Goal: Task Accomplishment & Management: Complete application form

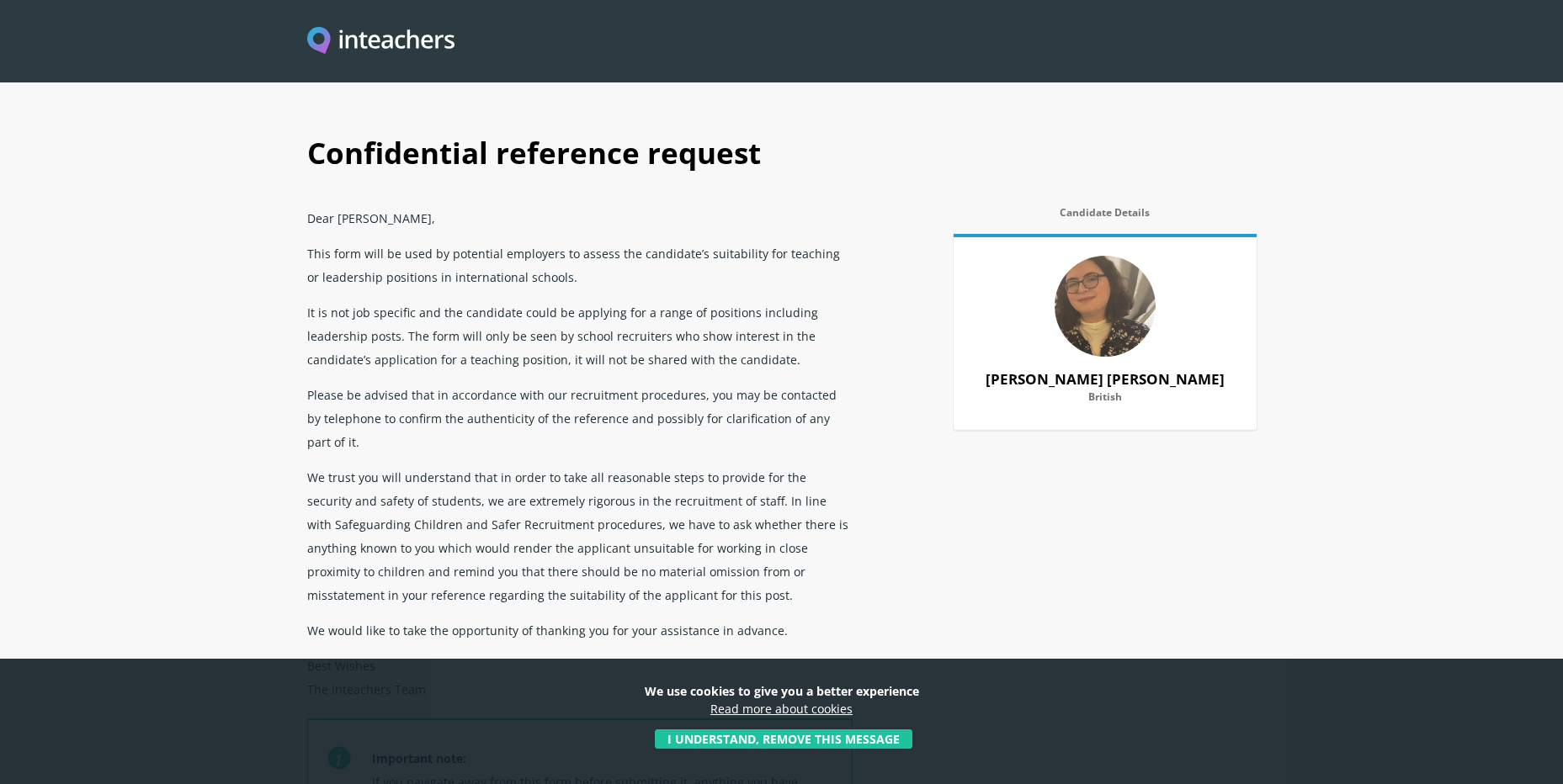
click at [815, 735] on button "I understand, remove this message" at bounding box center [783, 739] width 258 height 19
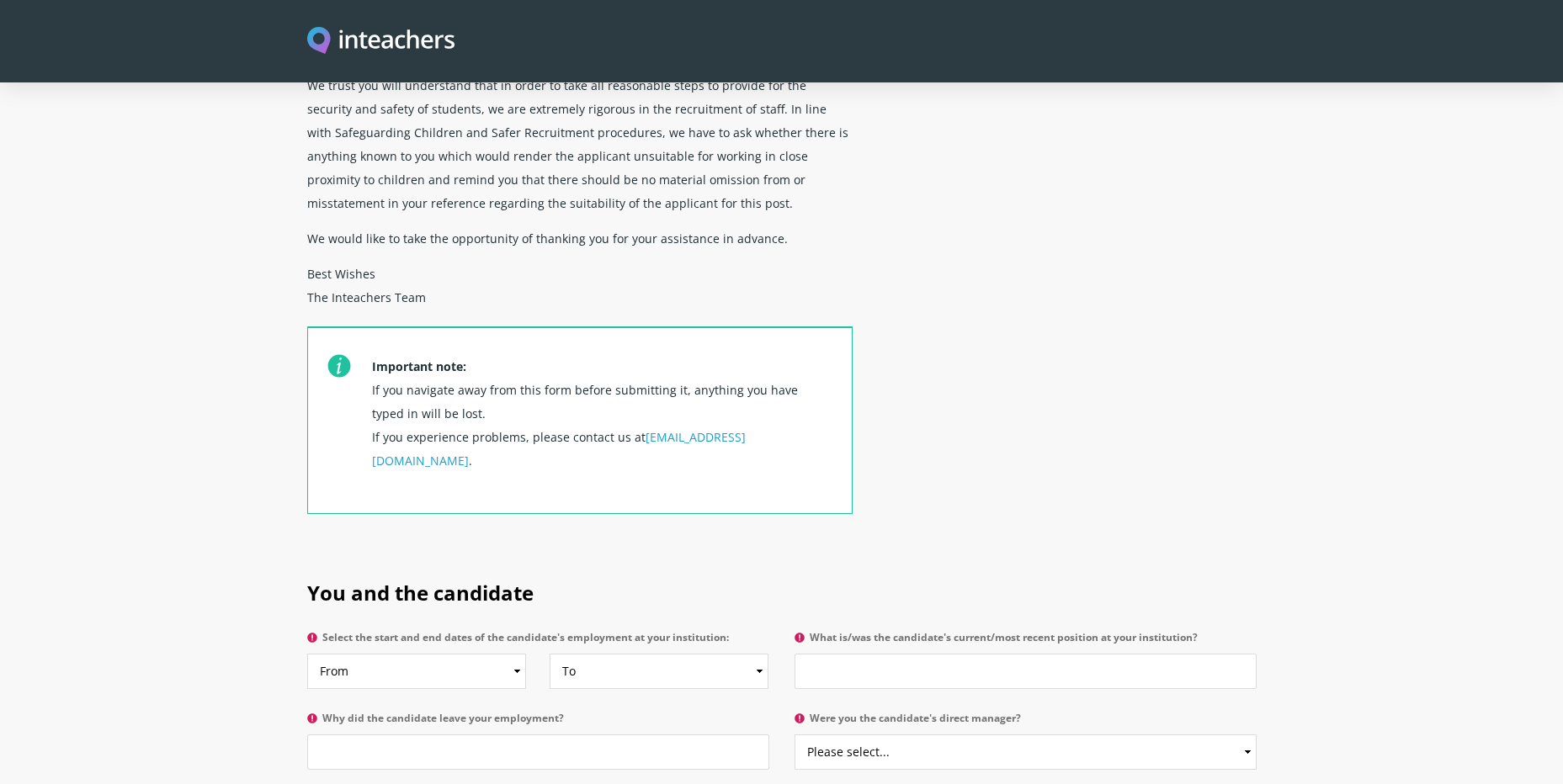
scroll to position [421, 0]
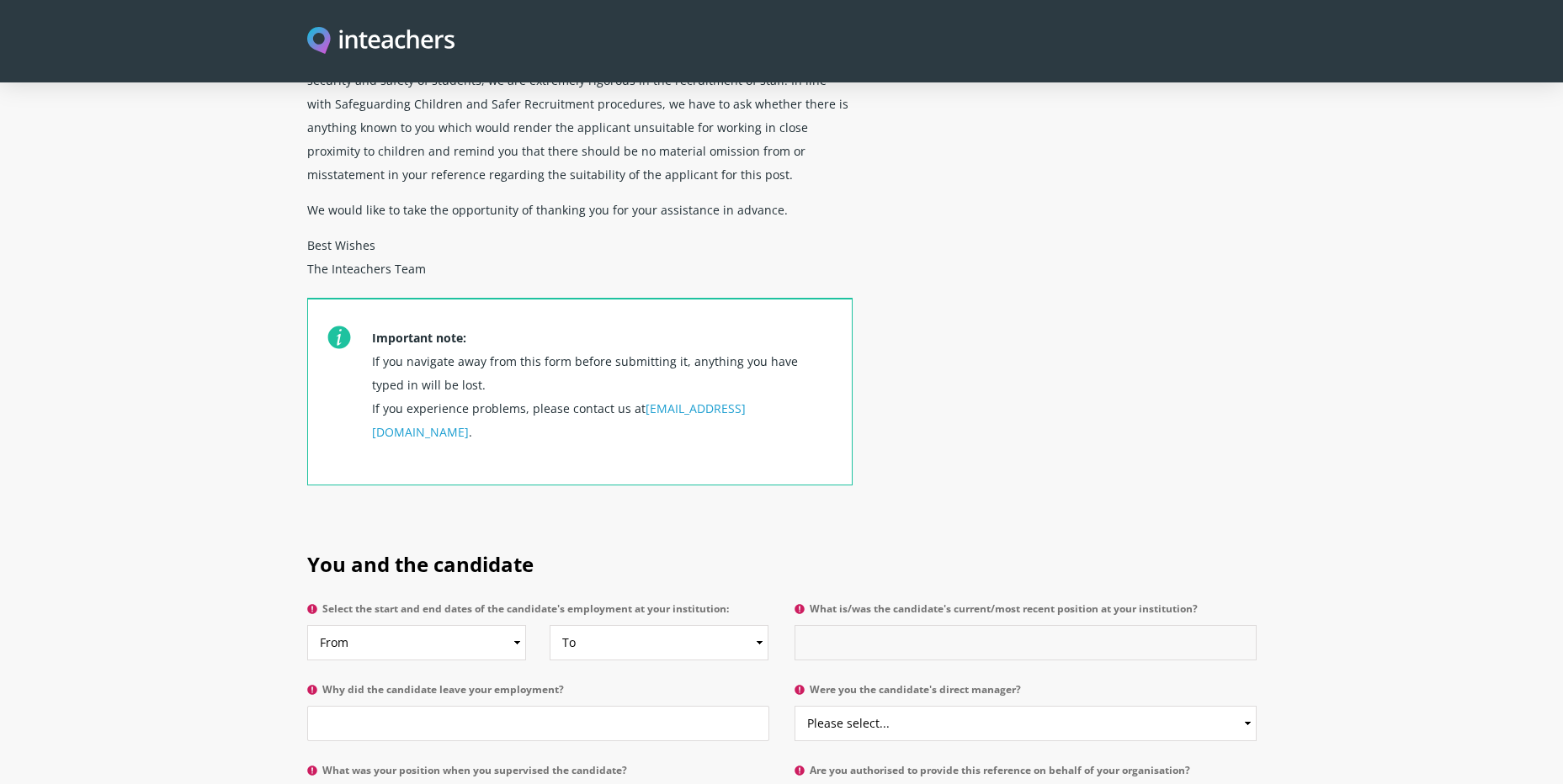
click at [913, 626] on input "What is/was the candidate's current/most recent position at your institution?" at bounding box center [1025, 643] width 462 height 35
type input "Seasonal Team Leader"
click at [934, 697] on p "Were you the candidate's direct manager? Please select... Yes No" at bounding box center [1020, 717] width 474 height 81
click at [934, 706] on select "Please select... Yes No" at bounding box center [1025, 724] width 462 height 35
select select "Yes"
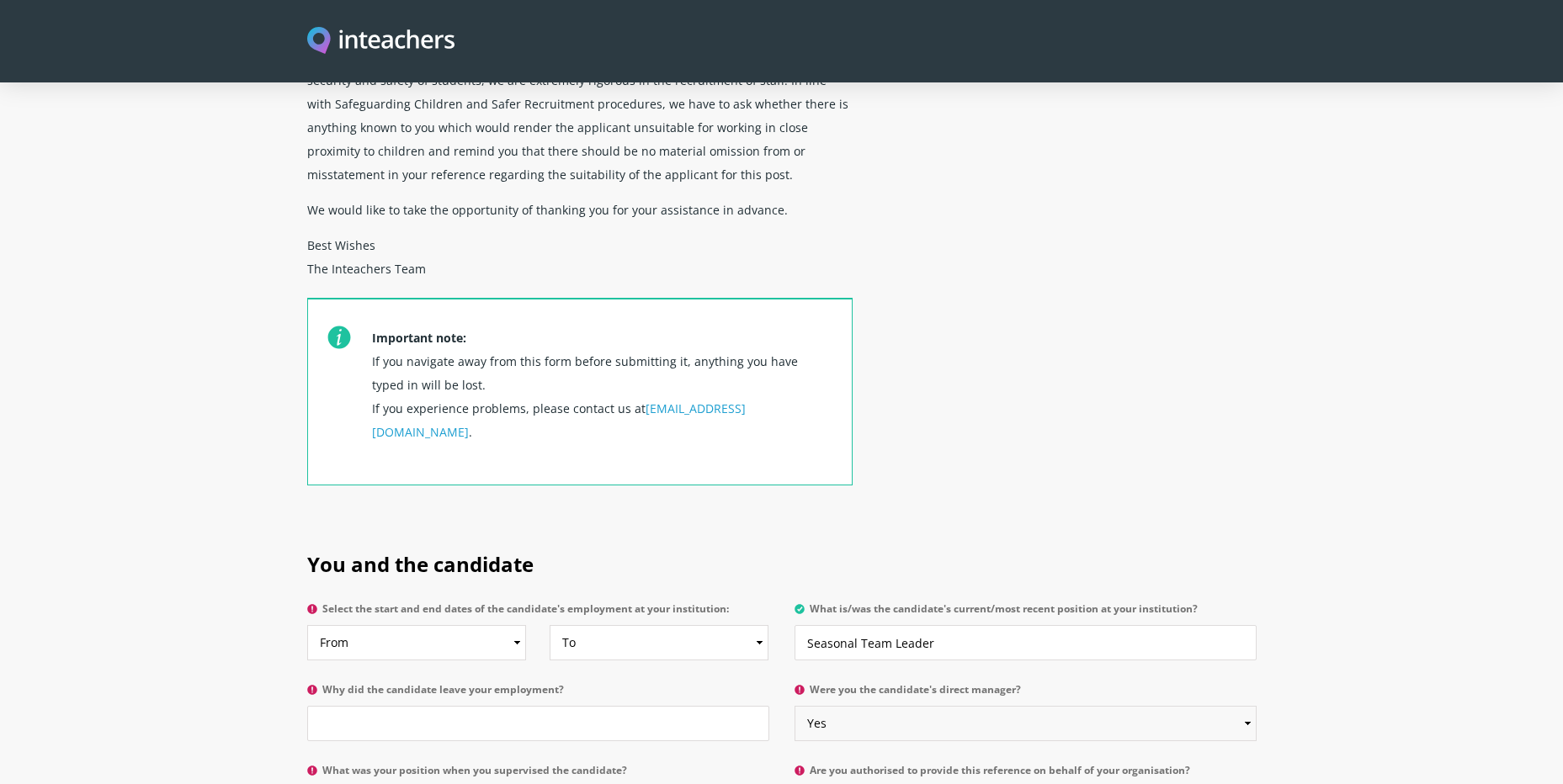
click at [795, 706] on select "Please select... Yes No" at bounding box center [1025, 724] width 462 height 35
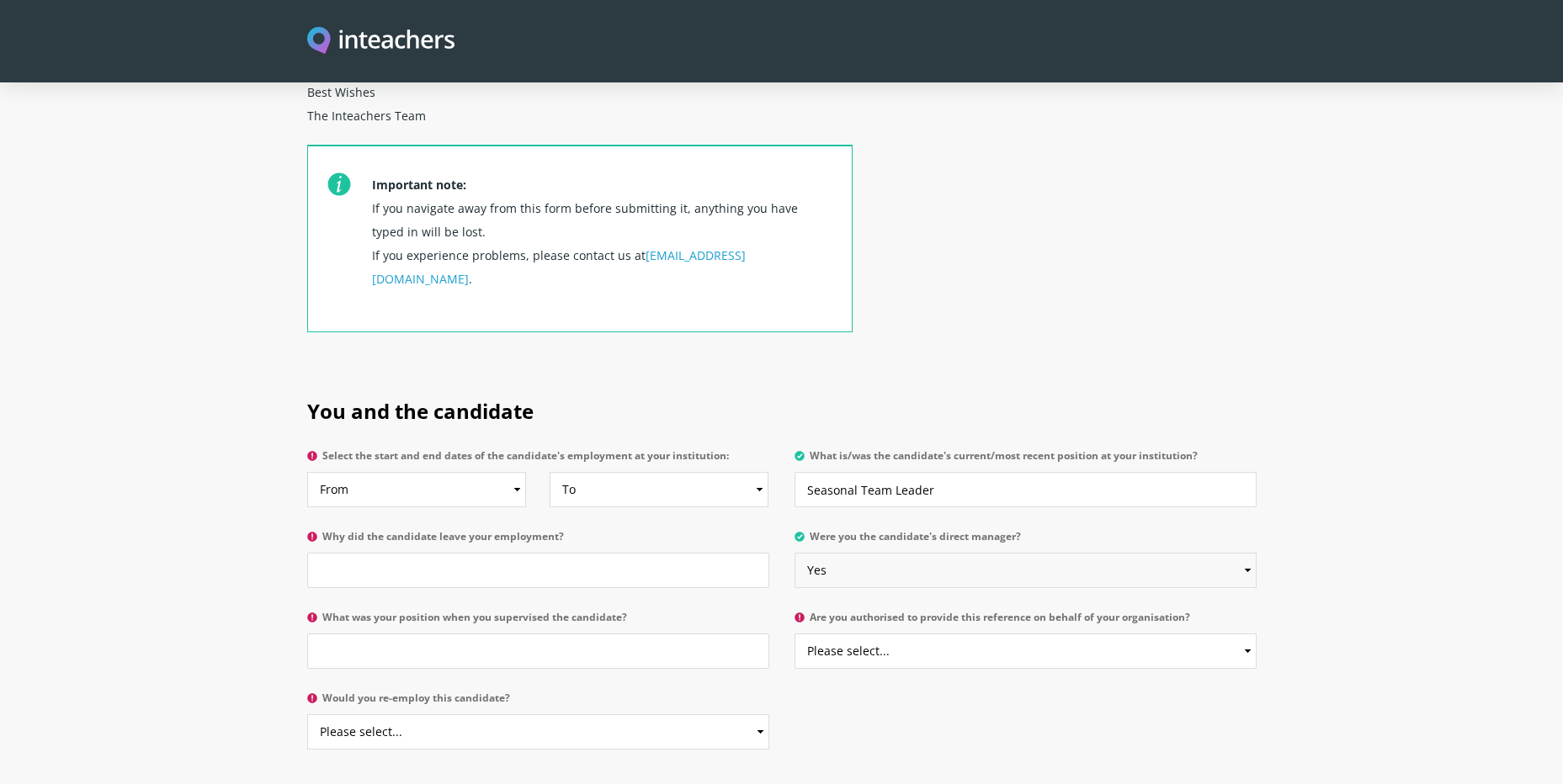
scroll to position [589, 0]
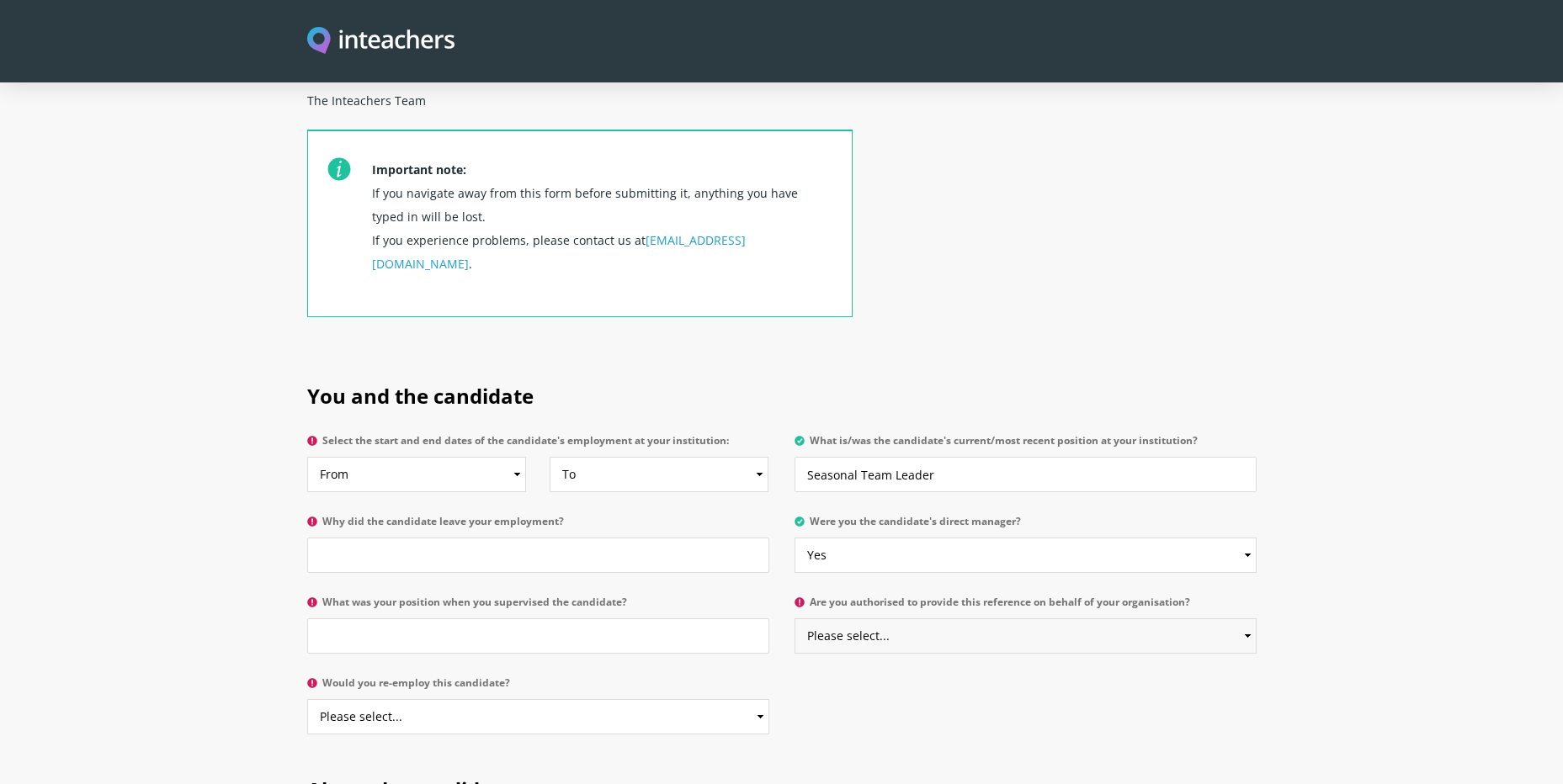
click at [980, 619] on select "Please select... Yes No" at bounding box center [1025, 636] width 462 height 35
select select "Yes"
click at [795, 619] on select "Please select... Yes No" at bounding box center [1025, 636] width 462 height 35
click at [450, 619] on input "What was your position when you supervised the candidate?" at bounding box center [538, 636] width 462 height 35
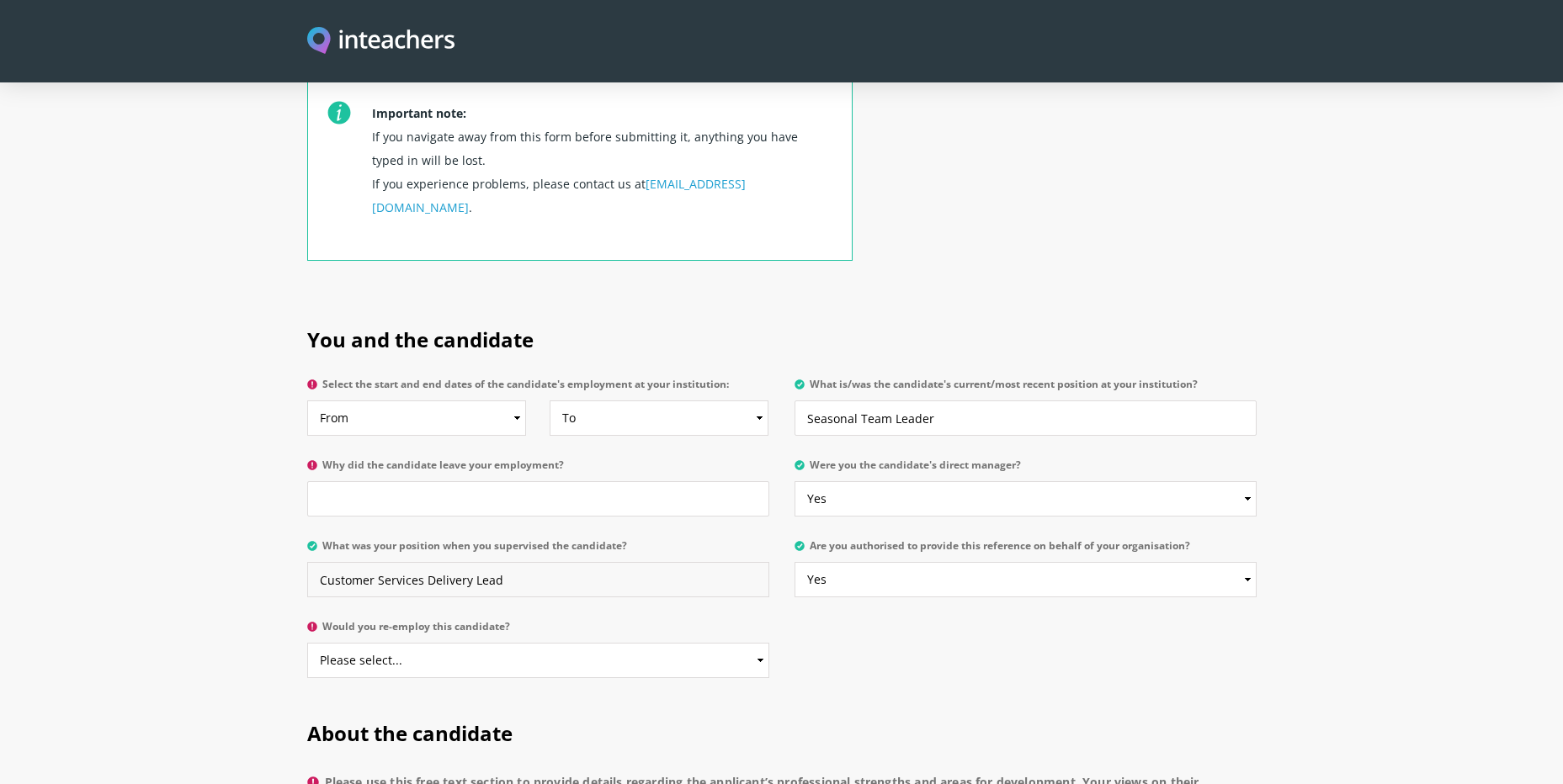
scroll to position [673, 0]
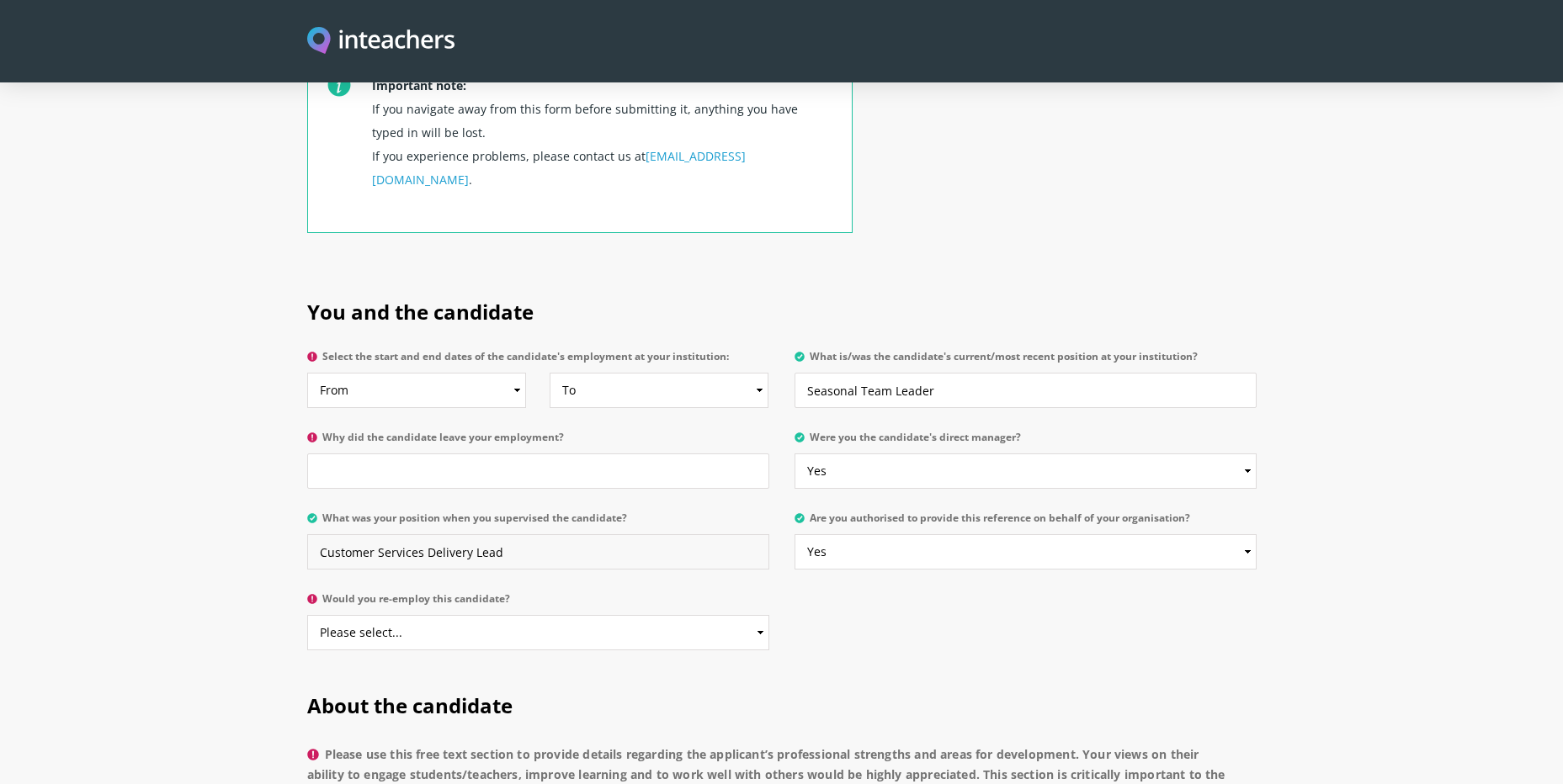
type input "Customer Services Delivery Lead"
click at [445, 615] on select "Please select... Yes No" at bounding box center [538, 632] width 462 height 35
select select "Yes"
click at [307, 615] on select "Please select... Yes No" at bounding box center [538, 632] width 462 height 35
click at [446, 454] on input "Why did the candidate leave your employment?" at bounding box center [538, 471] width 462 height 35
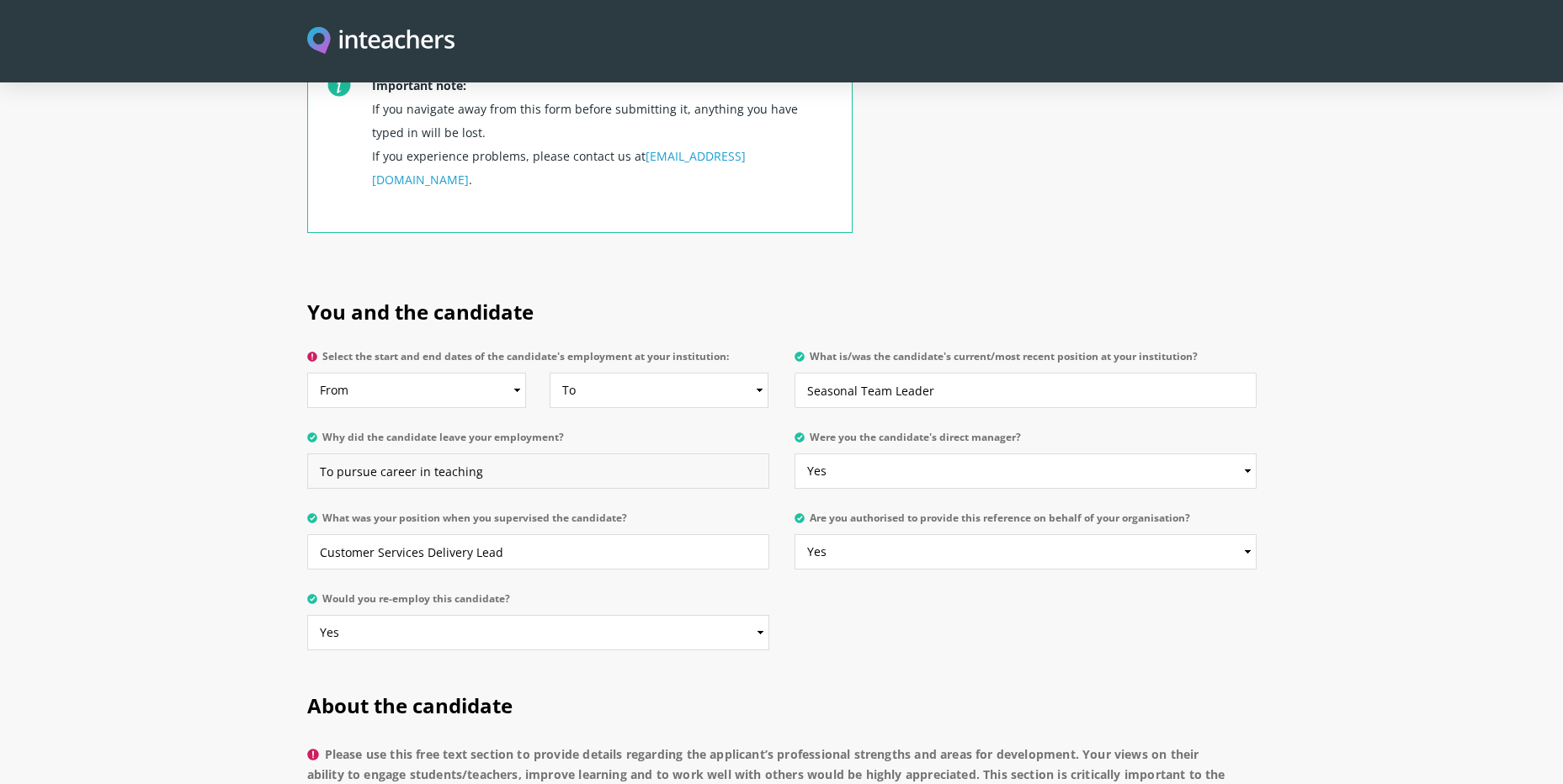
type input "To pursue career in teaching"
click at [752, 373] on select "To Currently 2025 2024 2023 2022 2021 2020 2019 2018 2017 2016 2015 2014 2013 2…" at bounding box center [660, 391] width 220 height 35
select select "2025"
click at [550, 373] on select "To Currently 2025 2024 2023 2022 2021 2020 2019 2018 2017 2016 2015 2014 2013 2…" at bounding box center [660, 391] width 220 height 35
click at [561, 452] on p "Why did the candidate leave your employment? To pursue career in teaching" at bounding box center [544, 464] width 474 height 81
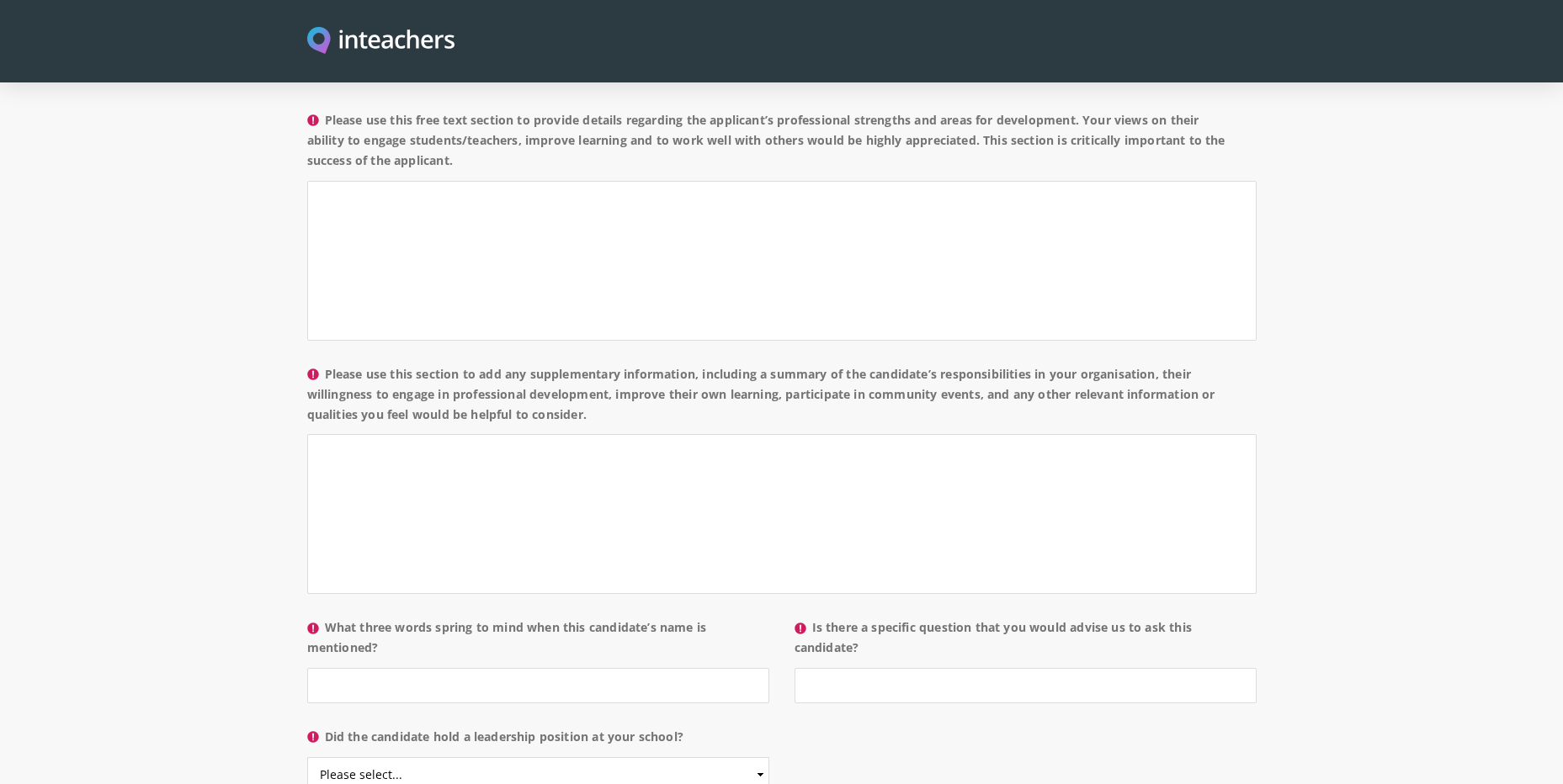
scroll to position [1346, 0]
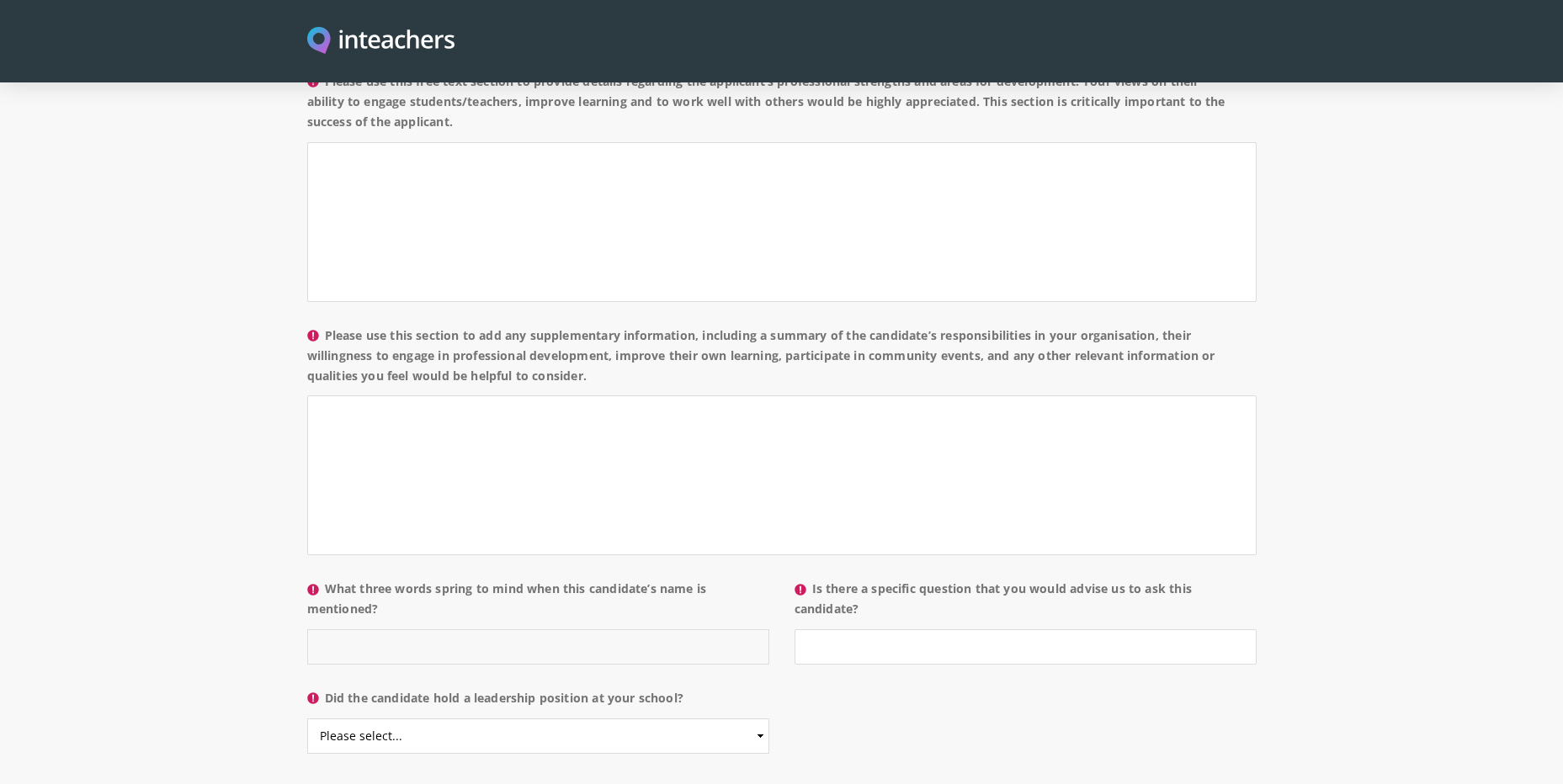
click at [393, 630] on input "What three words spring to mind when this candidate’s name is mentioned?" at bounding box center [538, 647] width 462 height 35
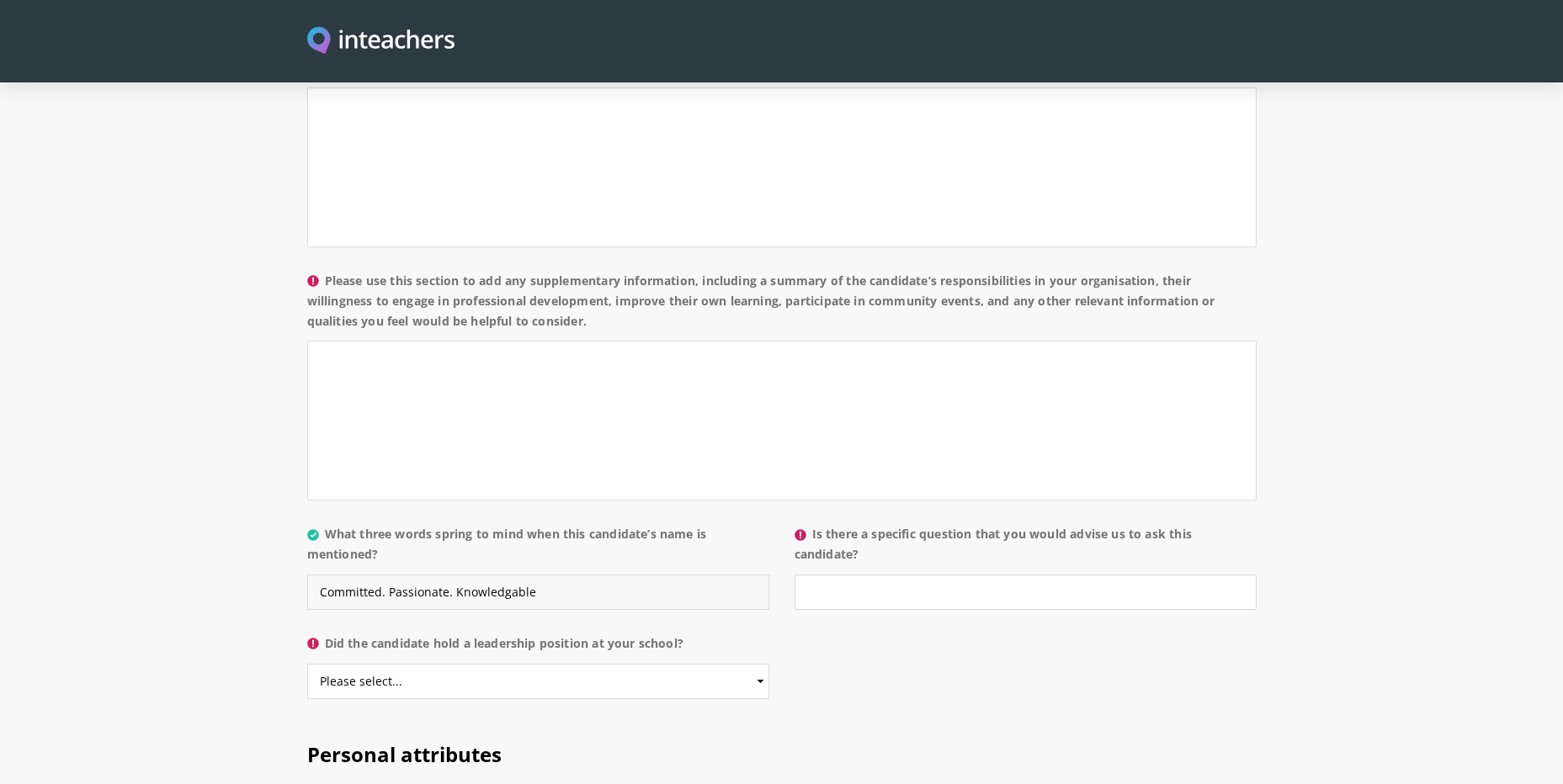
scroll to position [1430, 0]
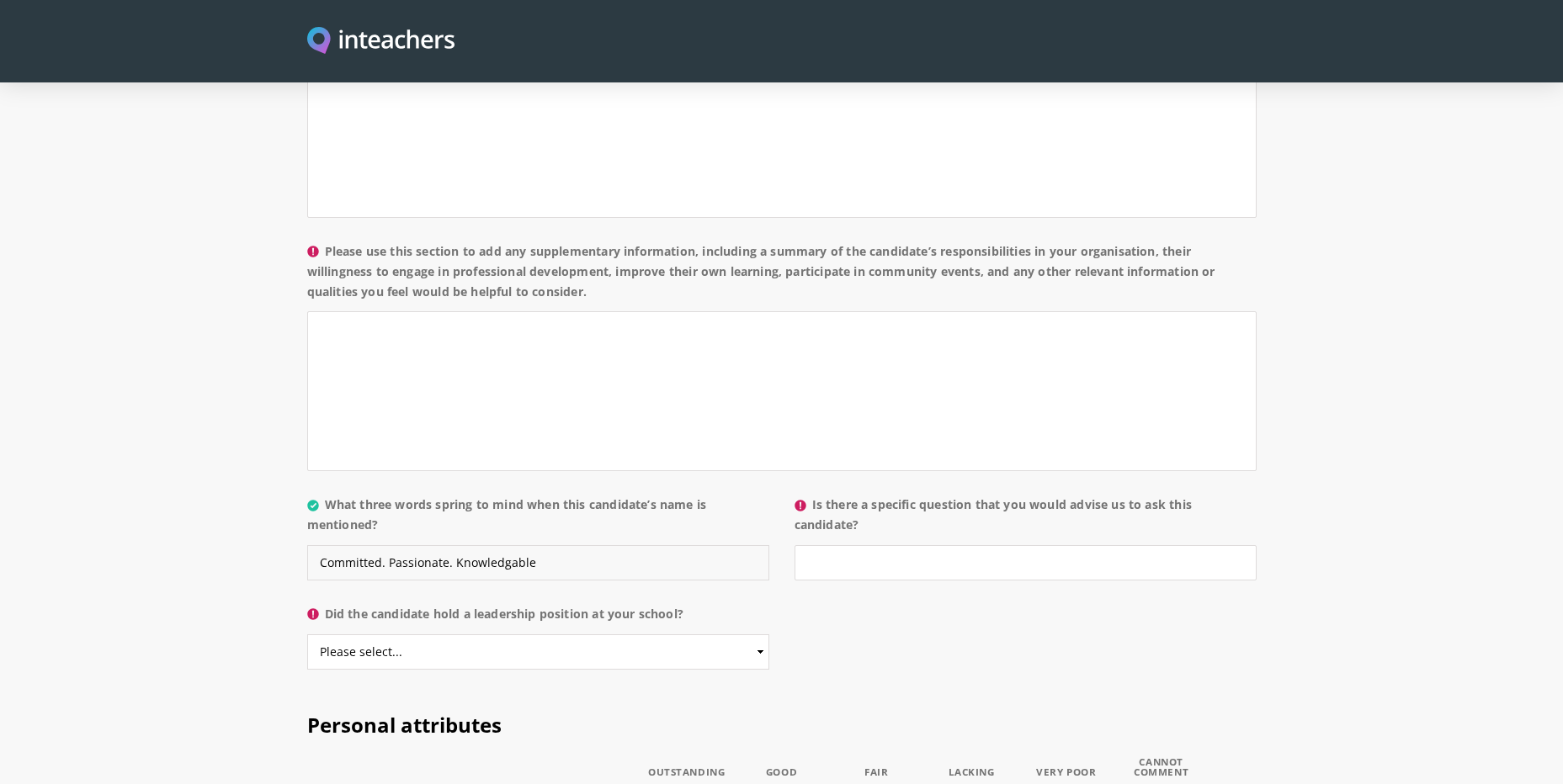
type input "Committed. Passionate. Knowledgable"
click at [885, 545] on input "Is there a specific question that you would advise us to ask this candidate?" at bounding box center [1025, 562] width 462 height 35
click at [588, 634] on select "Please select... Yes No" at bounding box center [538, 652] width 462 height 35
select select "Yes"
click at [307, 634] on select "Please select... Yes No" at bounding box center [538, 652] width 462 height 35
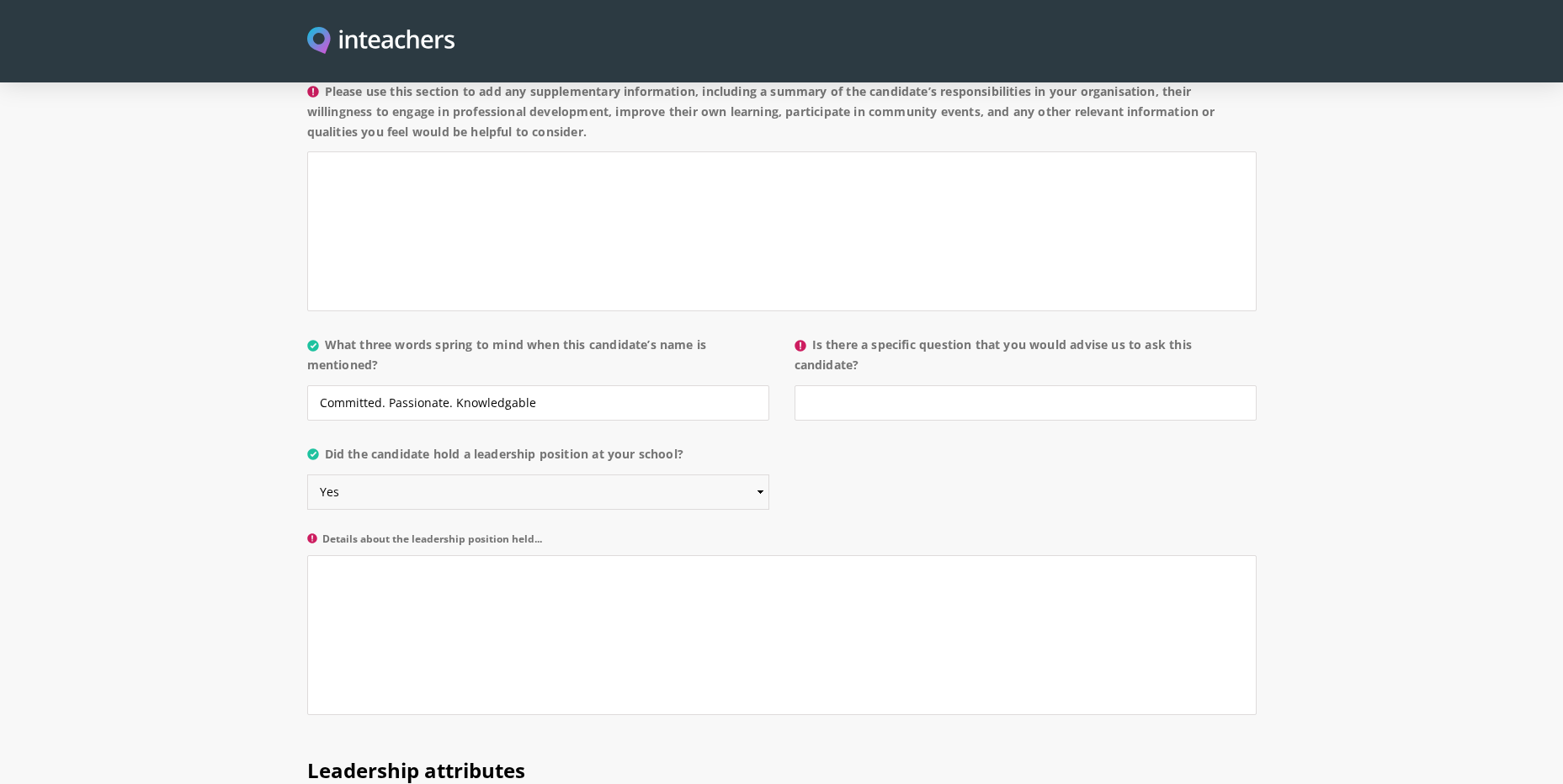
scroll to position [1599, 0]
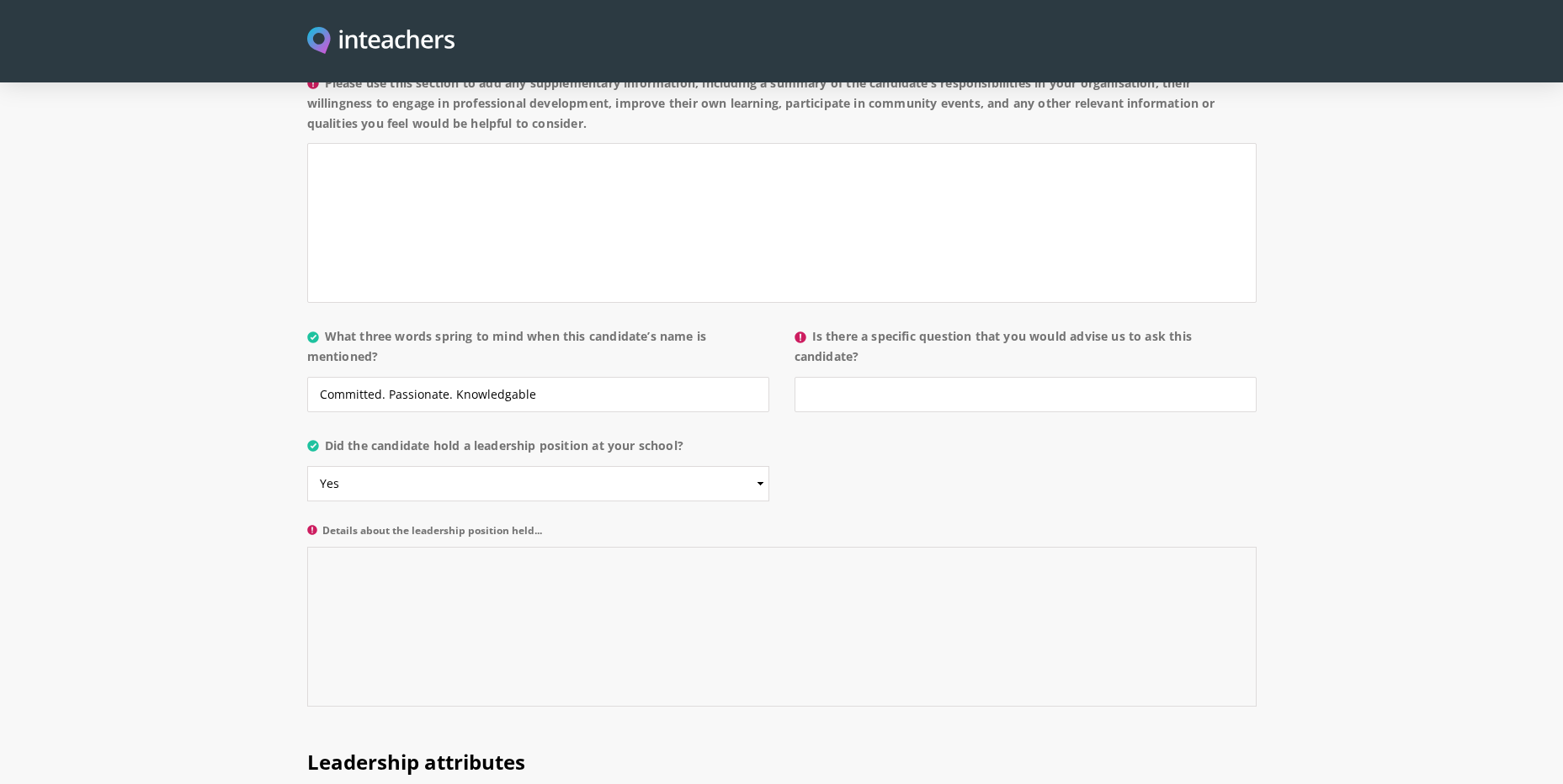
click at [382, 547] on textarea "Details about the leadership position held..." at bounding box center [782, 627] width 950 height 160
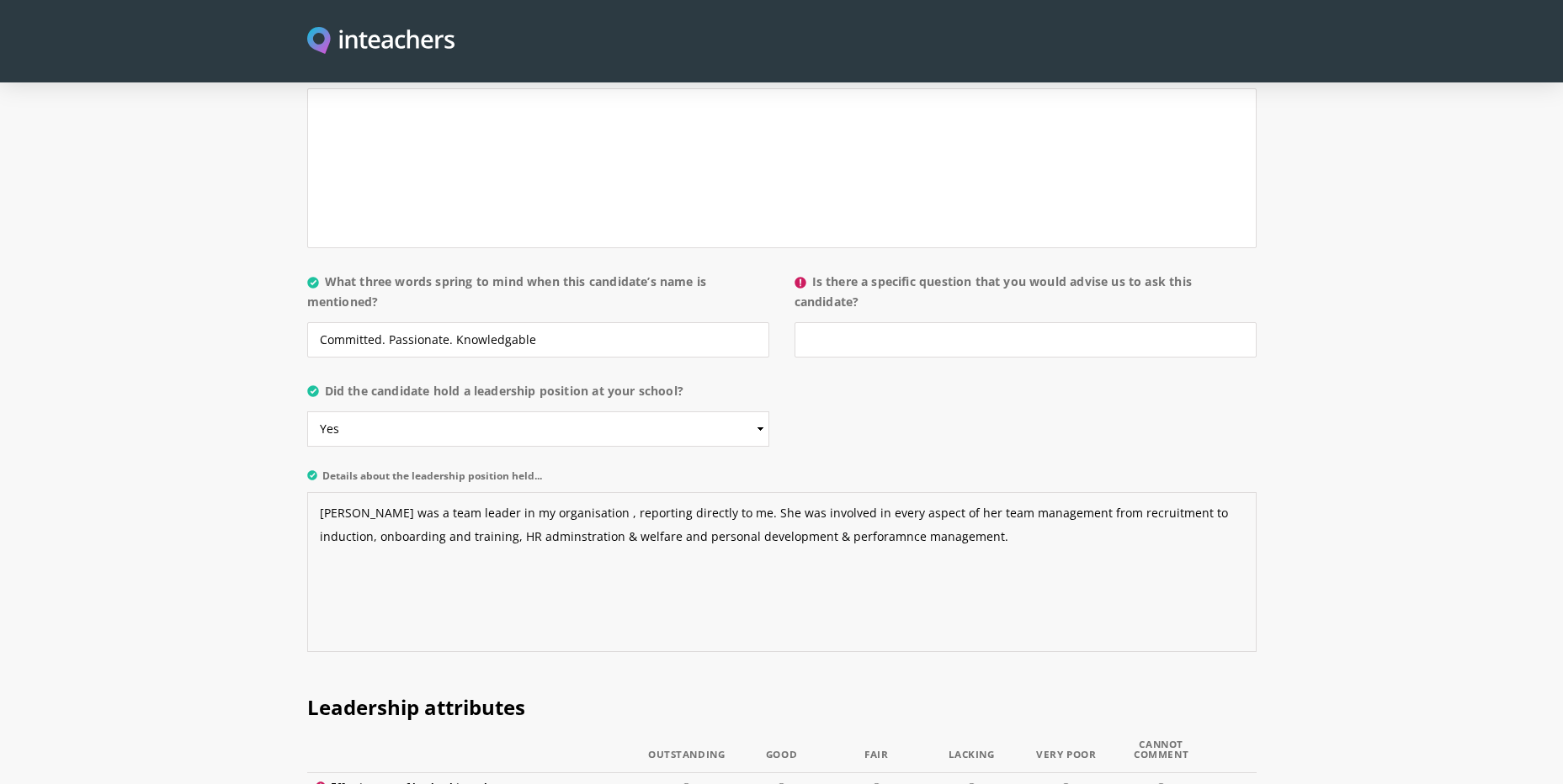
scroll to position [1683, 0]
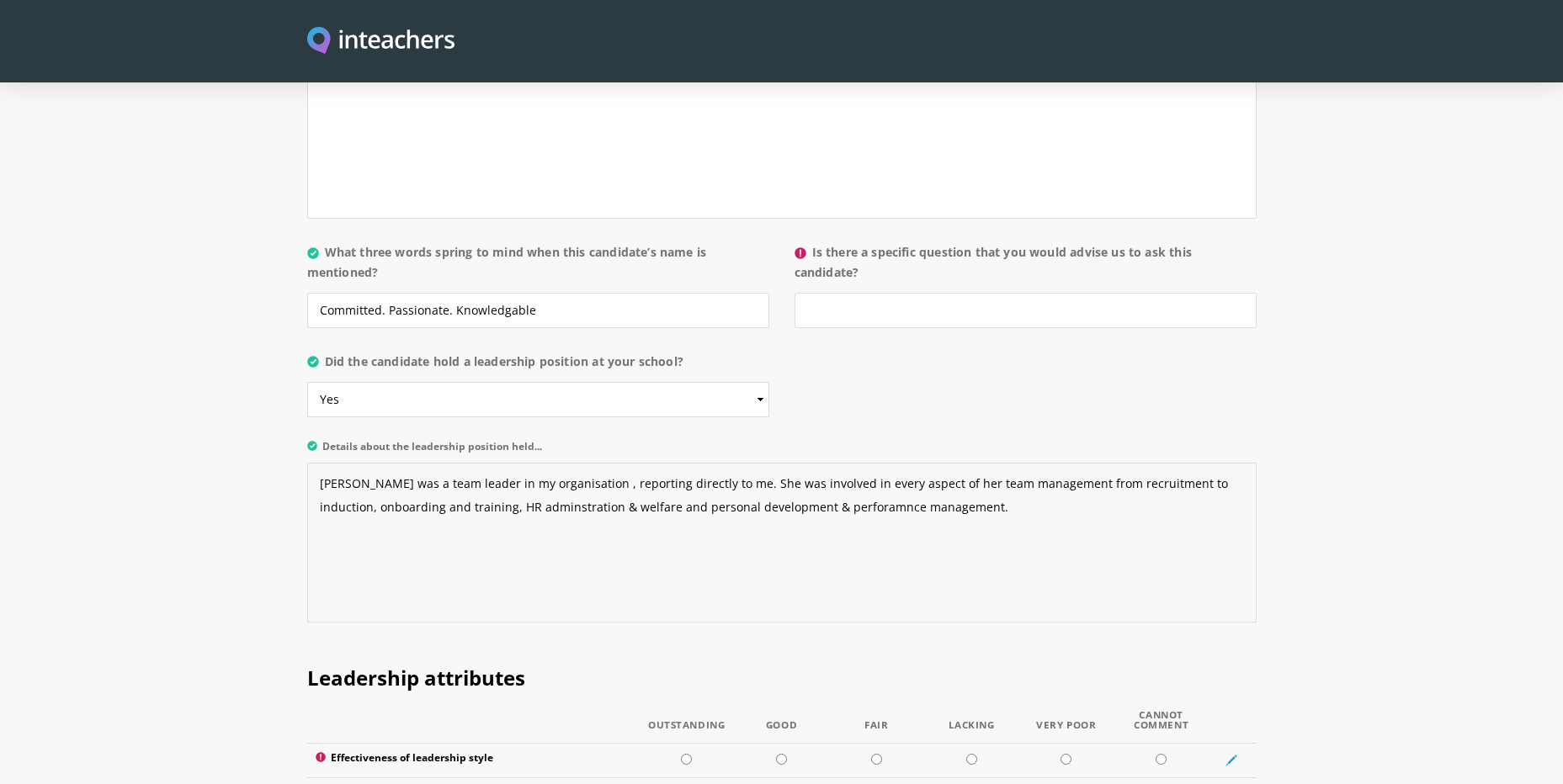
click at [816, 462] on textarea "[PERSON_NAME] was a team leader in my organisation , reporting directly to me. …" at bounding box center [782, 542] width 950 height 160
click at [512, 462] on textarea "[PERSON_NAME] was a team leader in my organisation , reporting directly to me. …" at bounding box center [782, 542] width 950 height 160
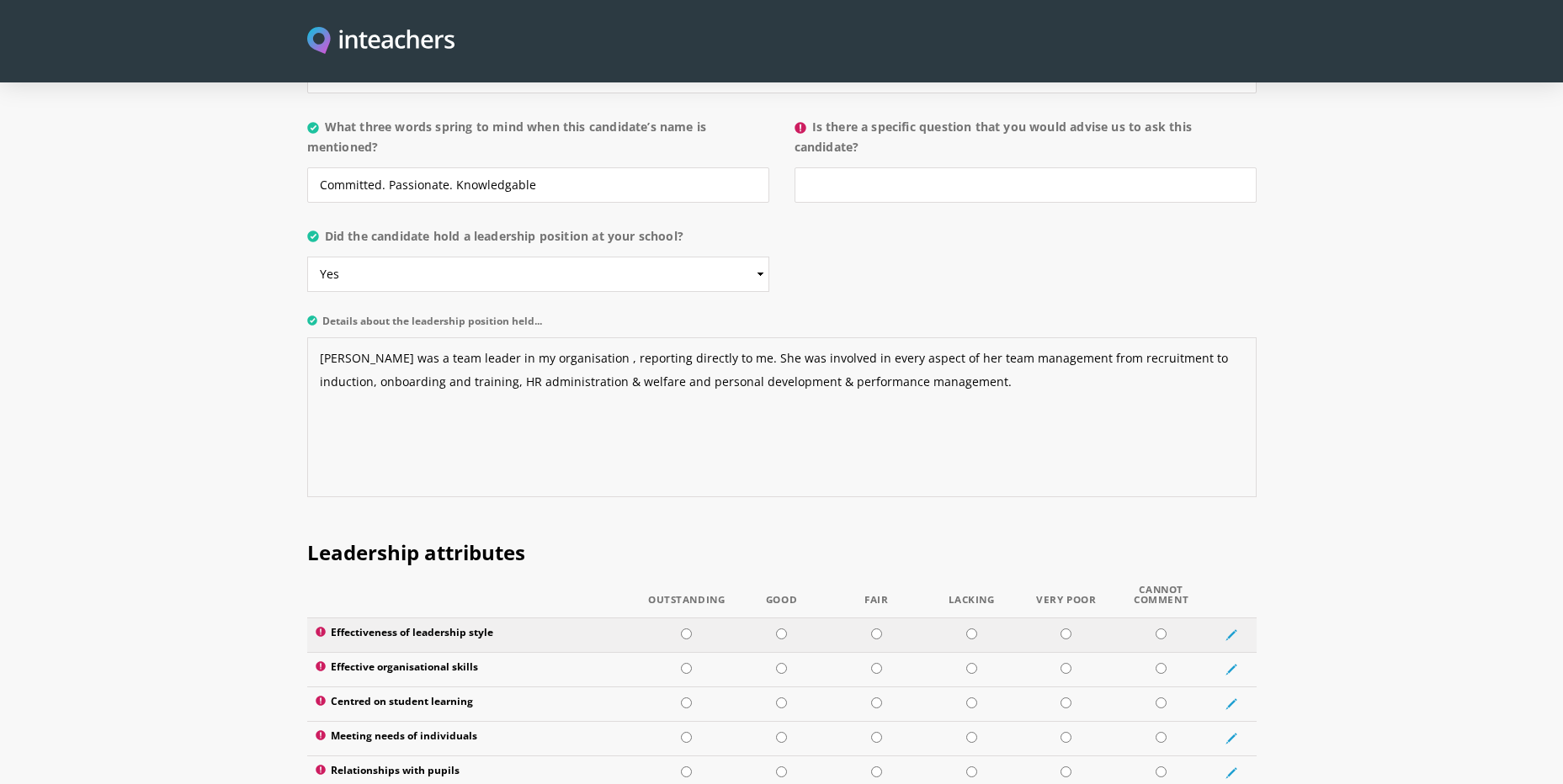
scroll to position [1851, 0]
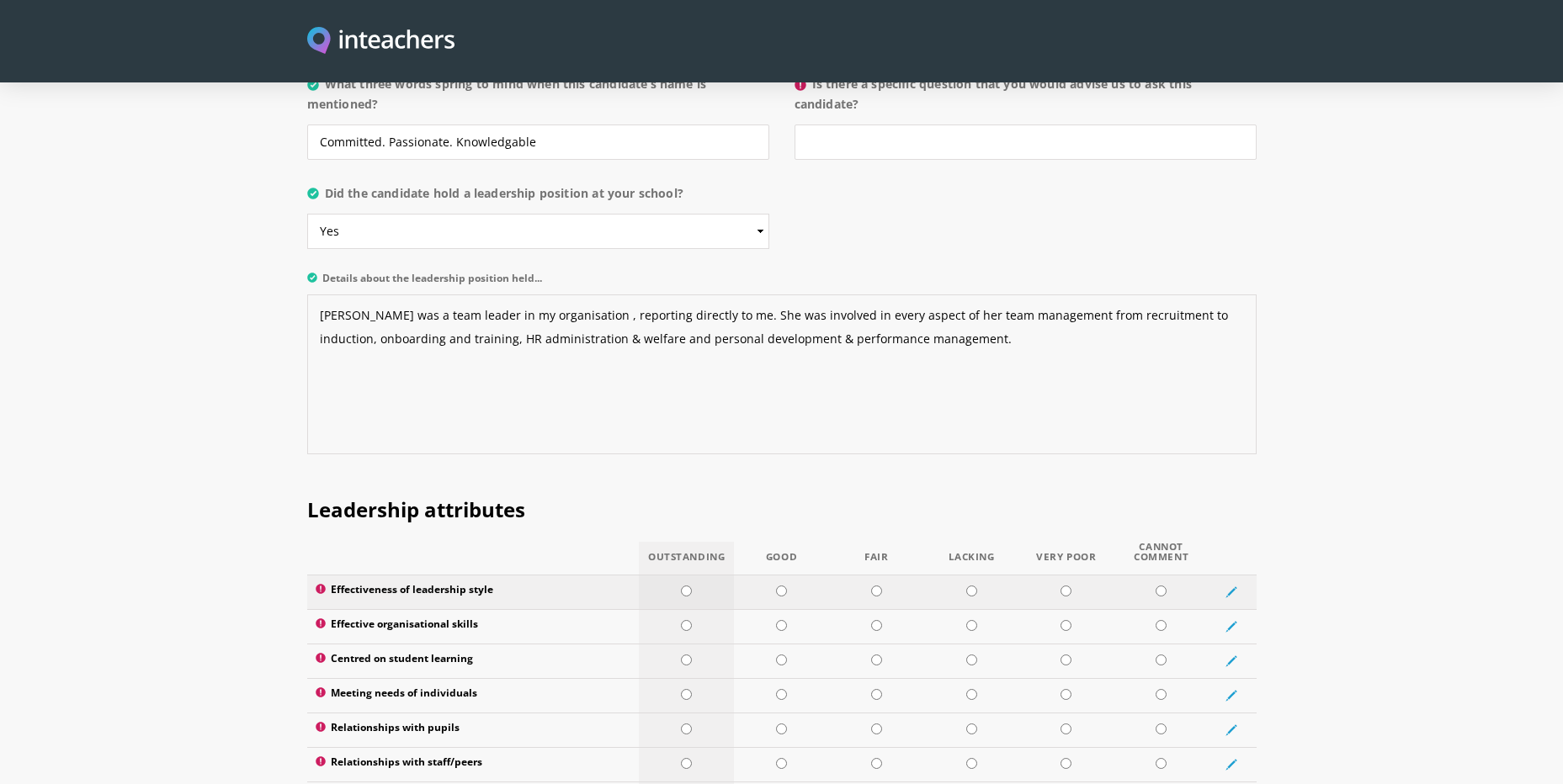
type textarea "[PERSON_NAME] was a team leader in my organisation , reporting directly to me. …"
click at [687, 586] on input "radio" at bounding box center [686, 591] width 11 height 11
radio input "true"
drag, startPoint x: 687, startPoint y: 575, endPoint x: 688, endPoint y: 585, distance: 10.0
click at [687, 620] on input "radio" at bounding box center [686, 625] width 11 height 11
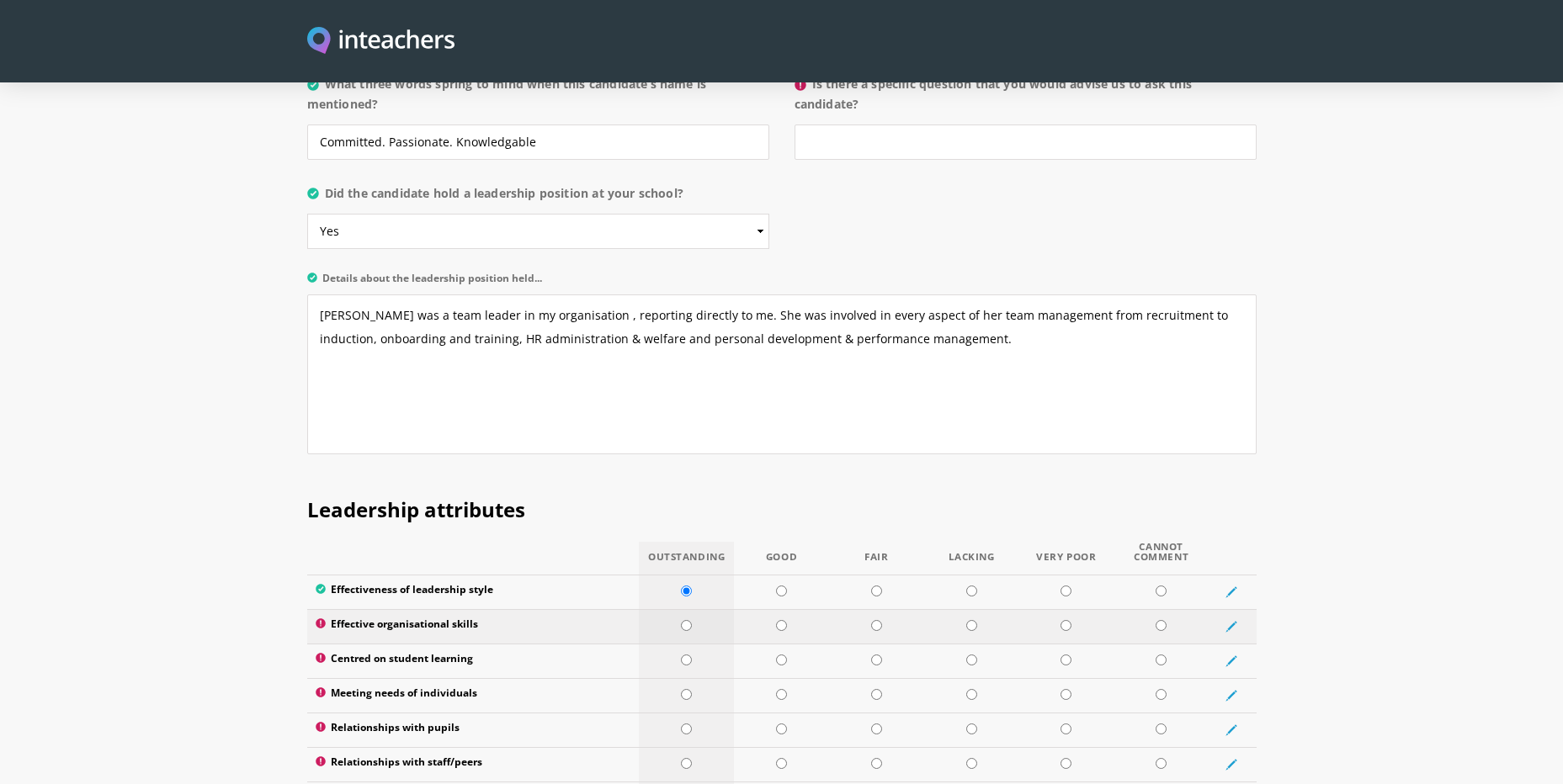
radio input "true"
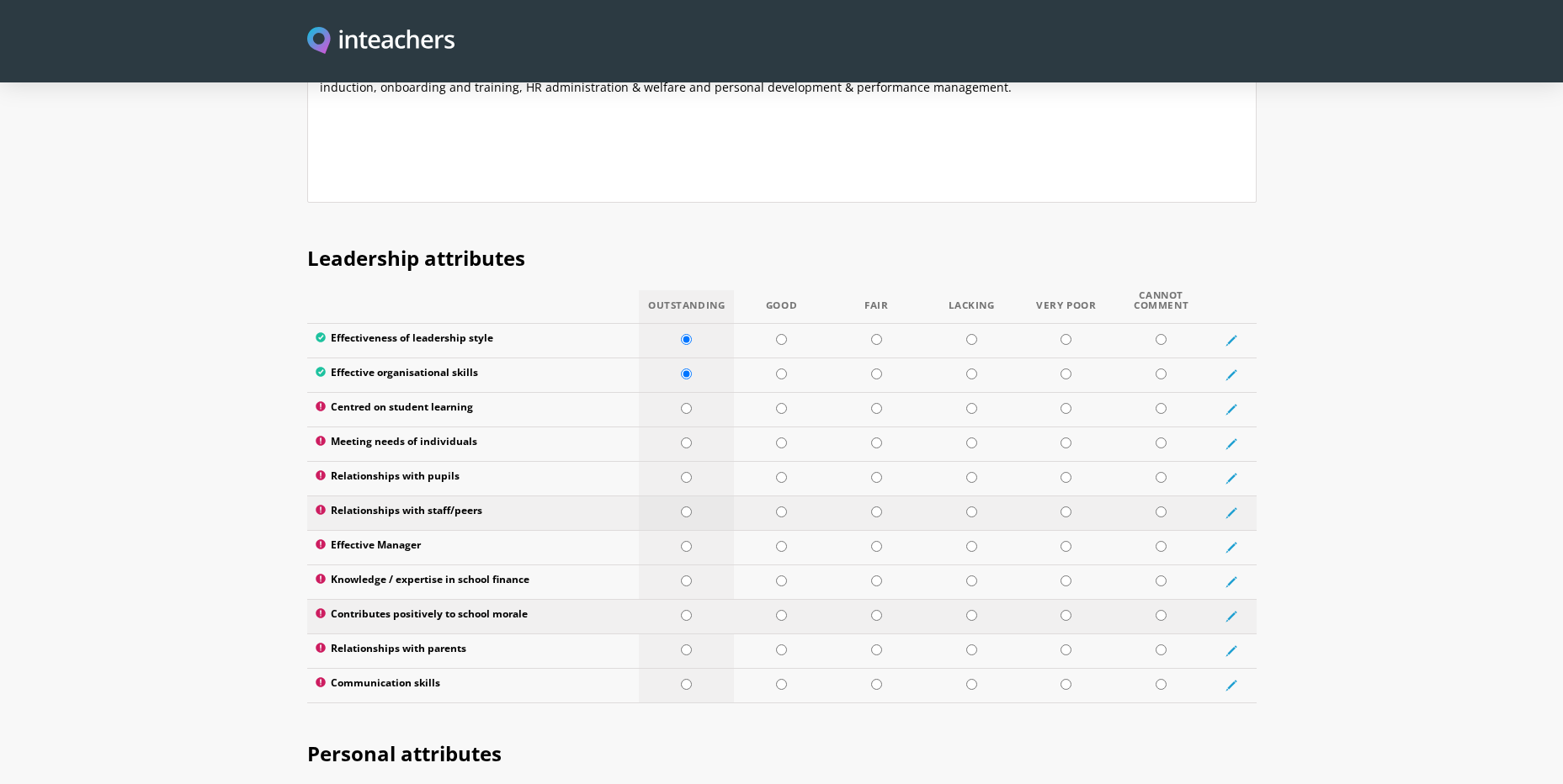
scroll to position [2103, 0]
click at [689, 402] on input "radio" at bounding box center [686, 407] width 11 height 11
radio input "true"
click at [681, 437] on input "radio" at bounding box center [686, 442] width 11 height 11
radio input "true"
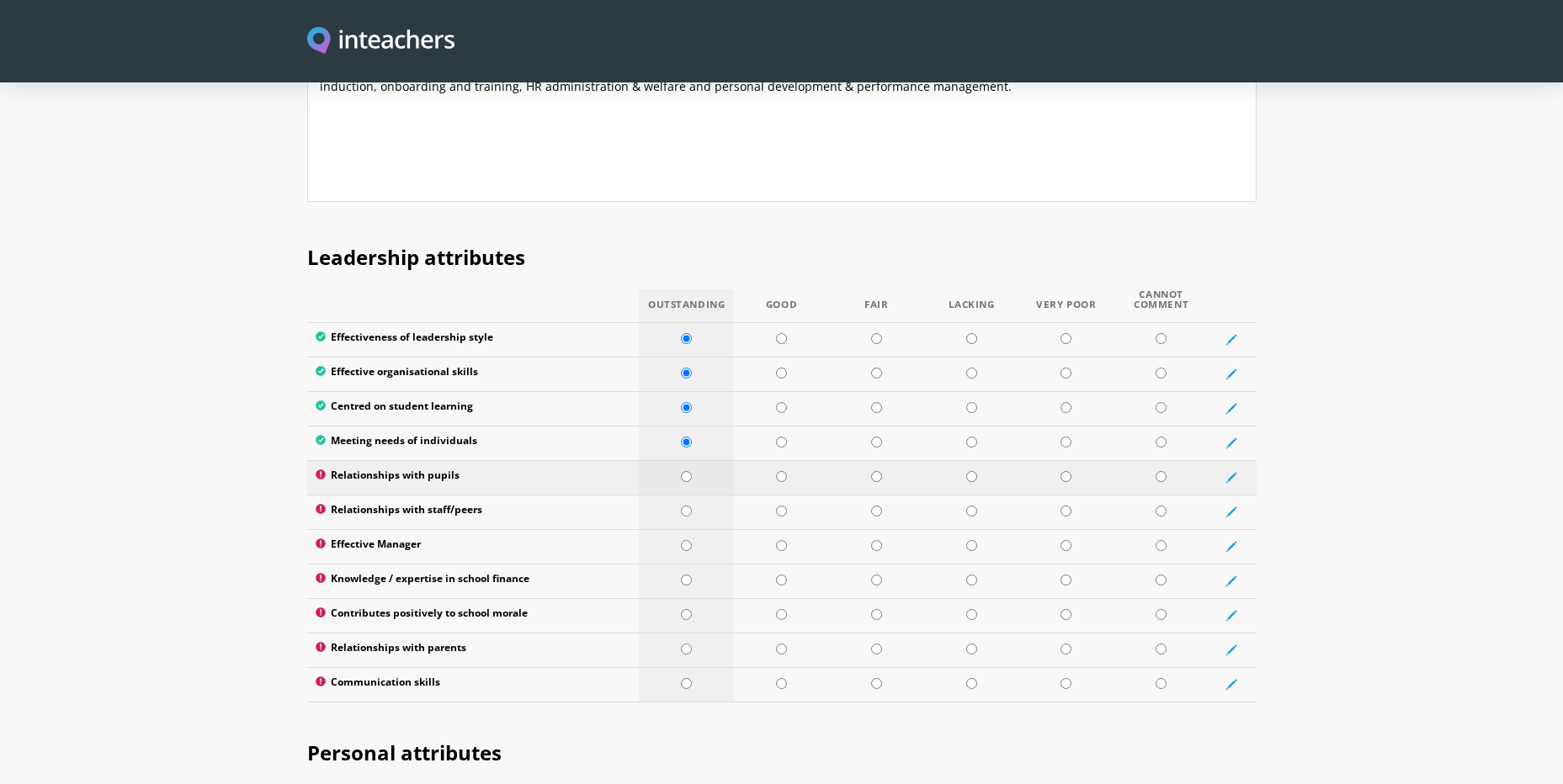
click at [682, 471] on input "radio" at bounding box center [686, 476] width 11 height 11
radio input "true"
click at [1164, 471] on input "radio" at bounding box center [1161, 476] width 11 height 11
radio input "true"
click at [693, 494] on td at bounding box center [686, 512] width 95 height 35
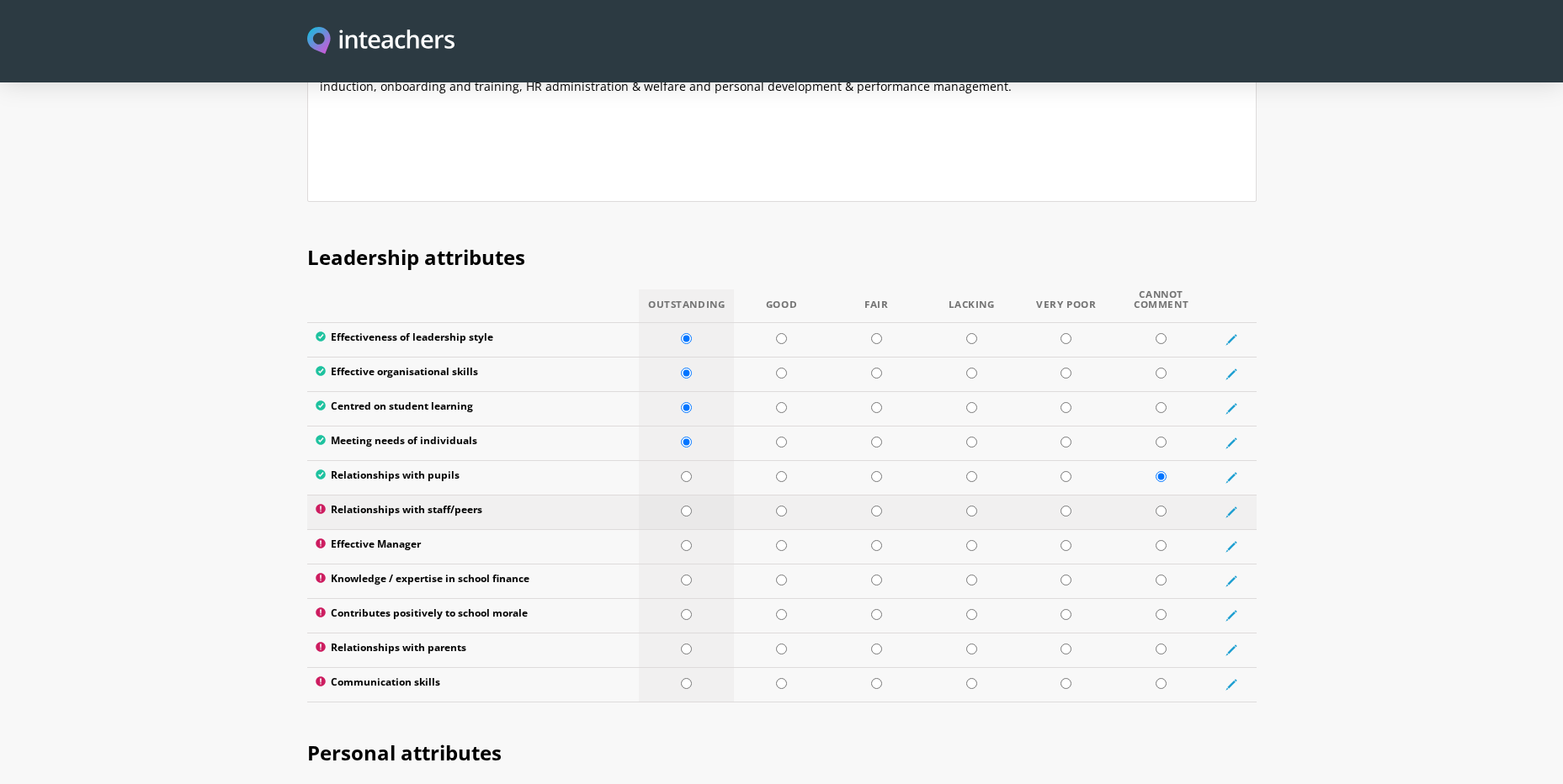
radio input "true"
click at [684, 540] on input "radio" at bounding box center [686, 545] width 11 height 11
radio input "true"
drag, startPoint x: 1160, startPoint y: 533, endPoint x: 1022, endPoint y: 530, distance: 138.0
click at [1159, 575] on input "radio" at bounding box center [1161, 580] width 11 height 11
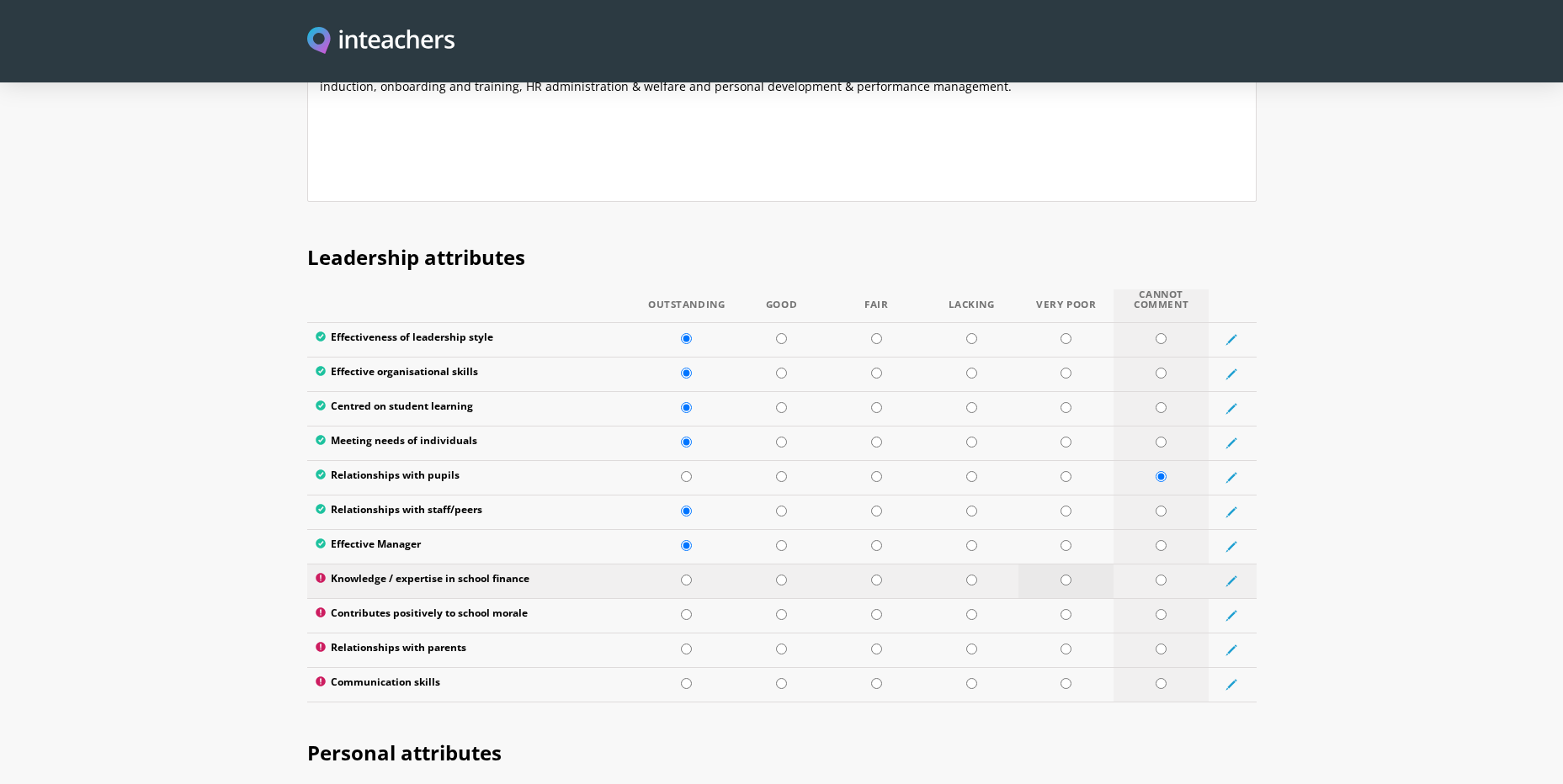
radio input "true"
drag, startPoint x: 1159, startPoint y: 569, endPoint x: 1140, endPoint y: 567, distance: 19.1
click at [1158, 609] on input "radio" at bounding box center [1161, 614] width 11 height 11
radio input "true"
click at [686, 609] on input "radio" at bounding box center [686, 614] width 11 height 11
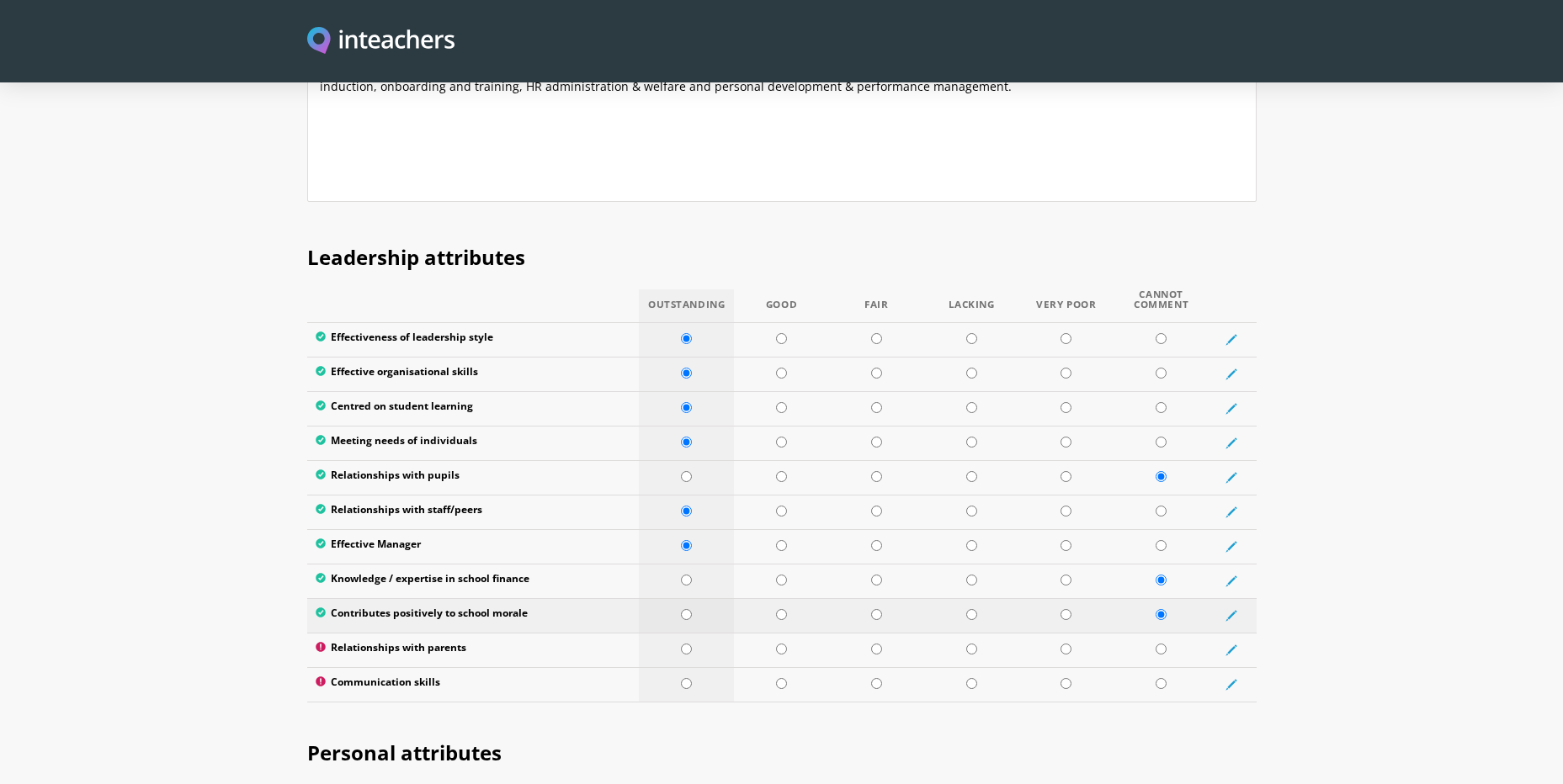
radio input "true"
click at [686, 644] on input "radio" at bounding box center [686, 649] width 11 height 11
radio input "true"
click at [686, 678] on input "radio" at bounding box center [686, 683] width 11 height 11
radio input "true"
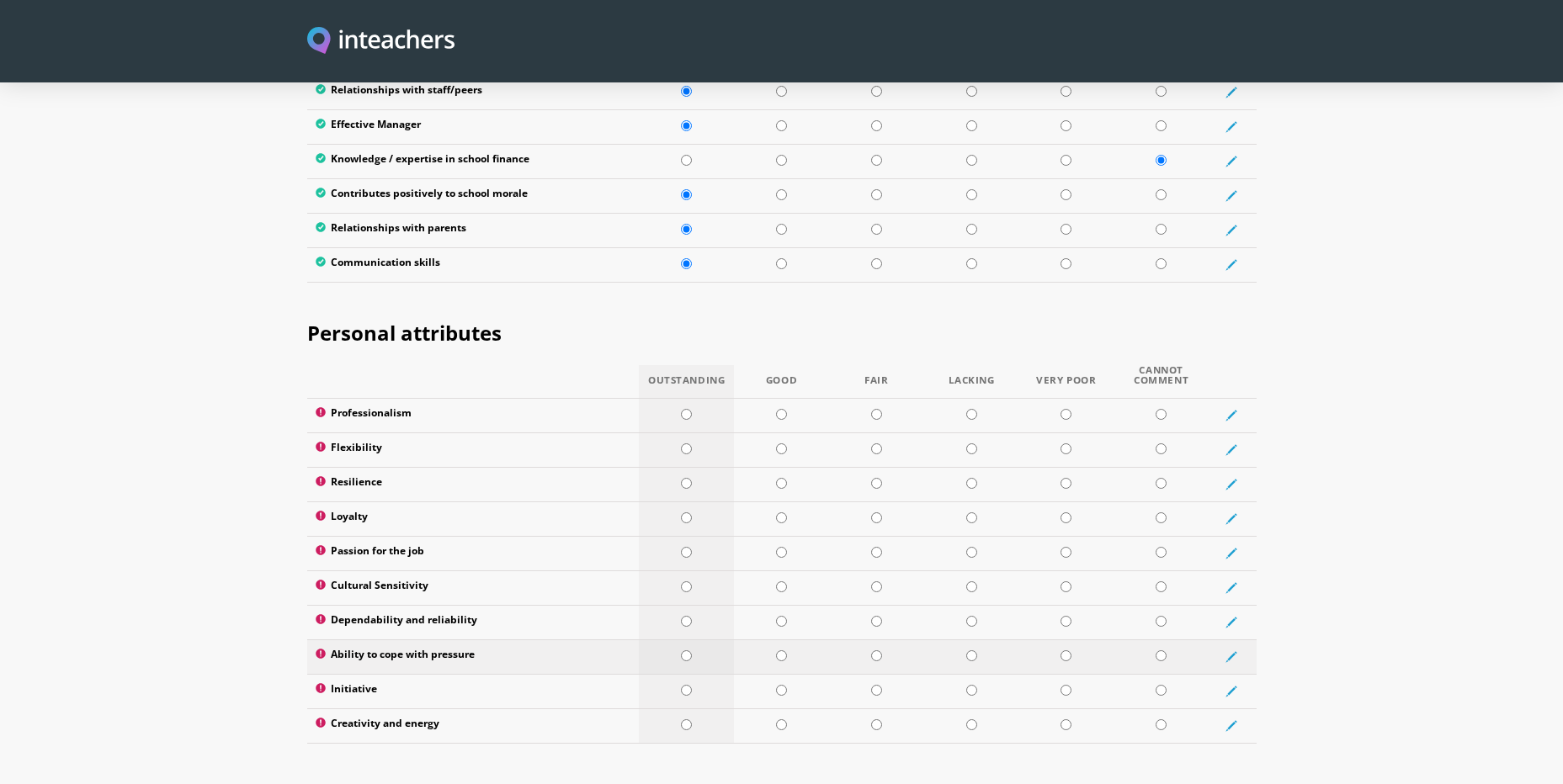
scroll to position [2524, 0]
click at [686, 397] on td at bounding box center [686, 415] width 95 height 35
radio input "true"
click at [685, 408] on input "radio" at bounding box center [686, 413] width 11 height 11
click at [686, 431] on td at bounding box center [686, 449] width 95 height 35
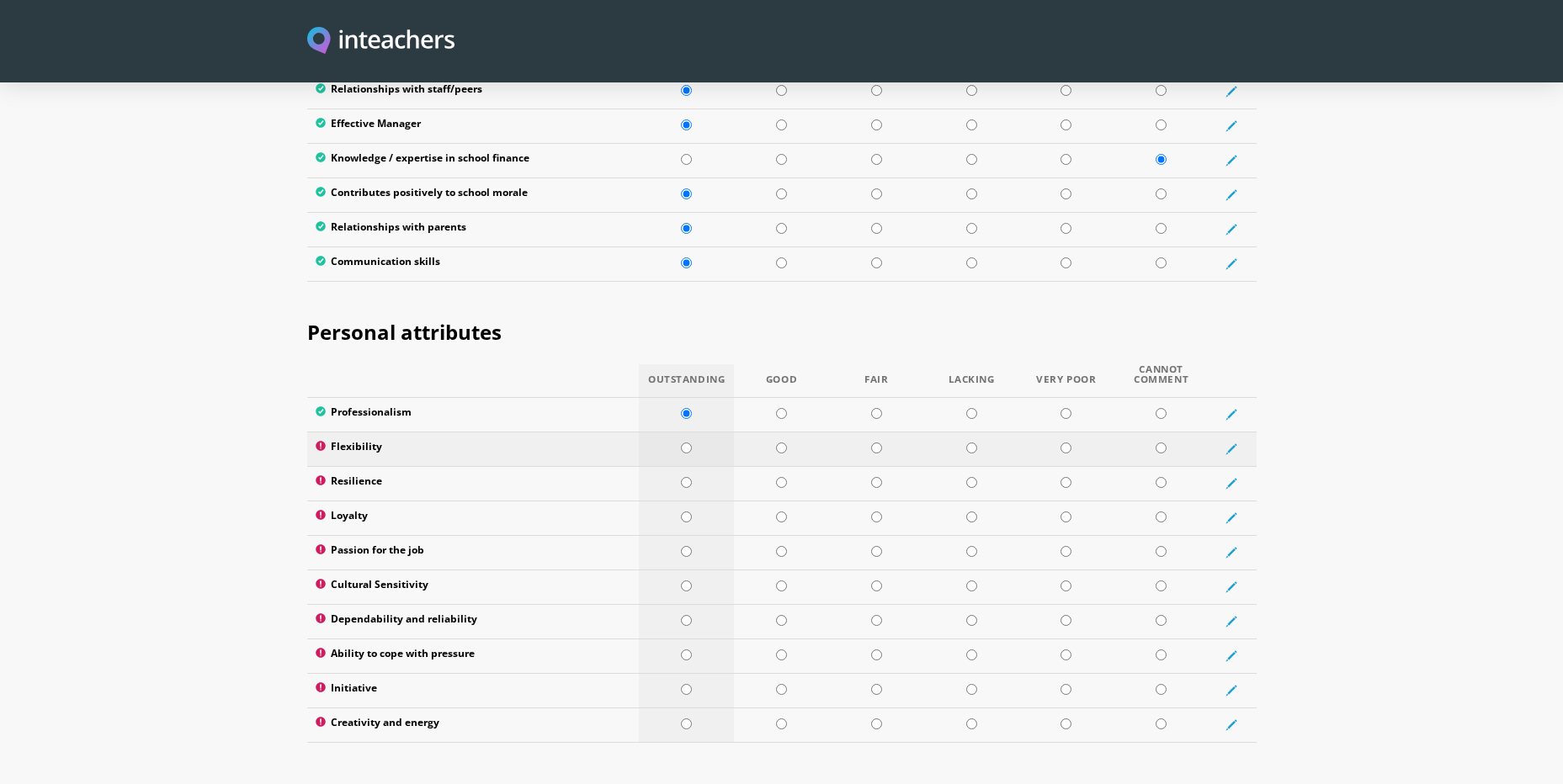
radio input "true"
click at [688, 477] on input "radio" at bounding box center [686, 482] width 11 height 11
radio input "true"
click at [685, 512] on input "radio" at bounding box center [686, 517] width 11 height 11
radio input "true"
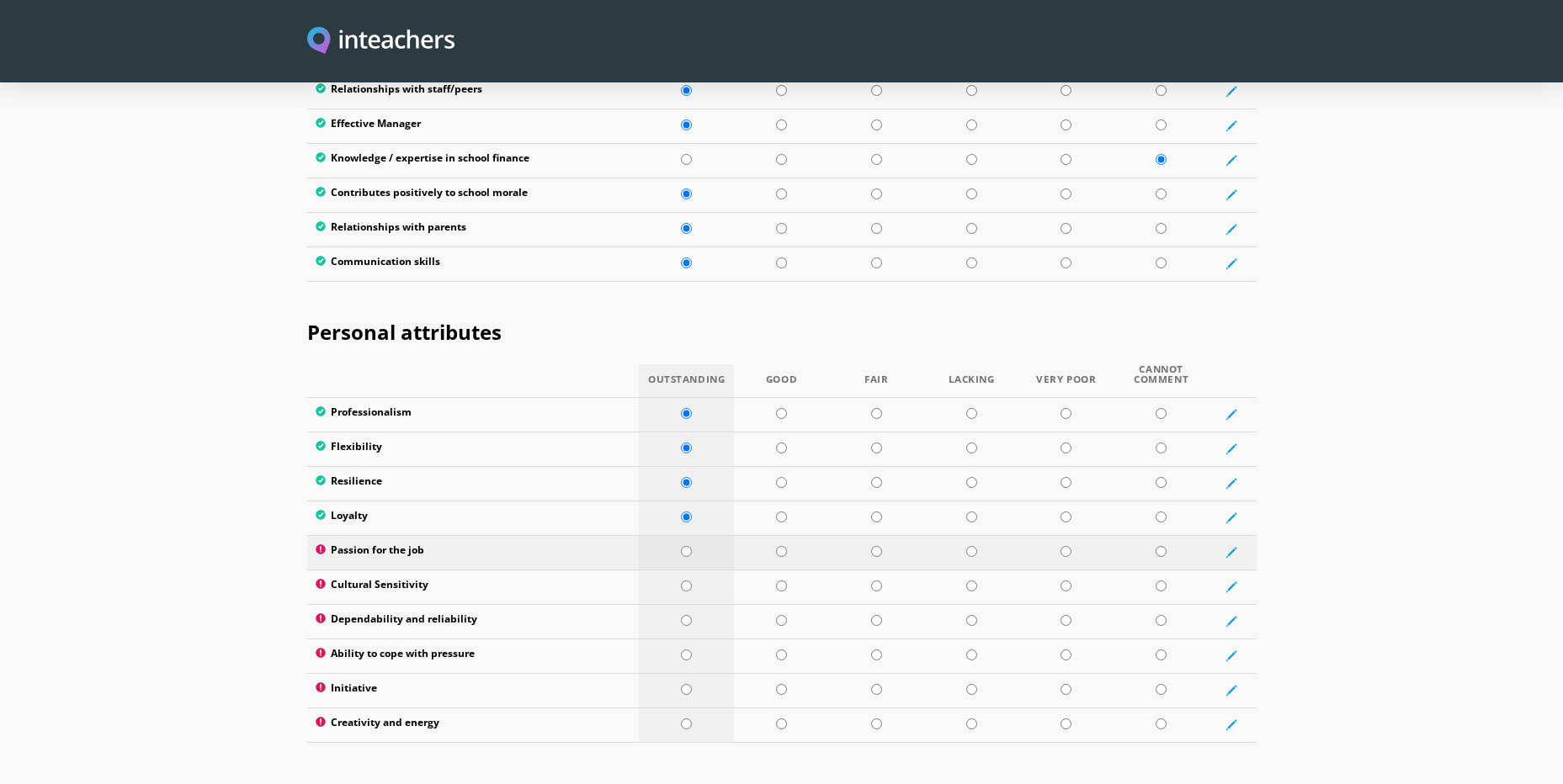
click at [683, 546] on input "radio" at bounding box center [686, 551] width 11 height 11
radio input "true"
click at [684, 581] on input "radio" at bounding box center [686, 586] width 11 height 11
radio input "true"
click at [680, 604] on td at bounding box center [686, 622] width 95 height 35
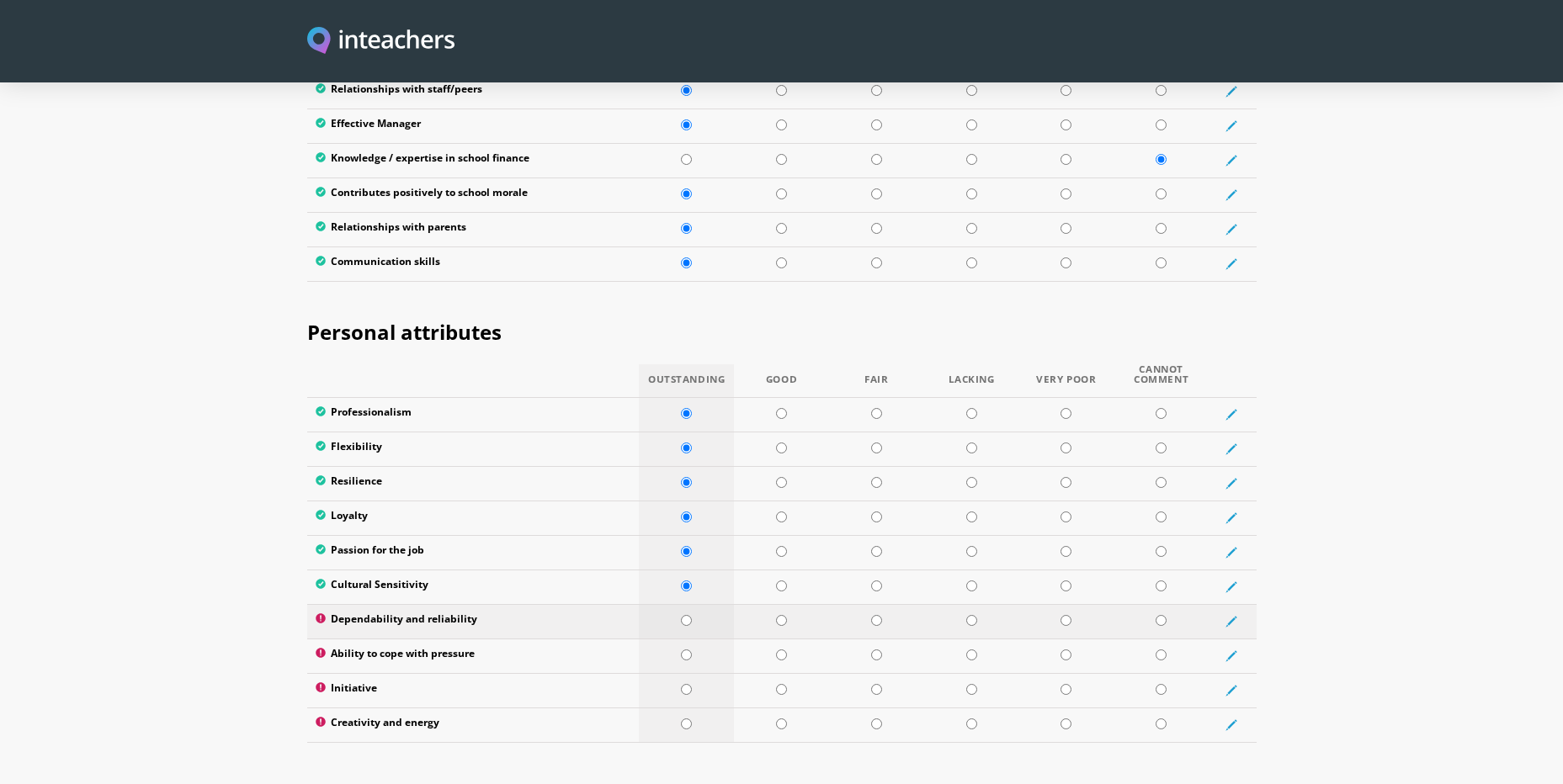
radio input "true"
click at [694, 638] on td at bounding box center [686, 656] width 95 height 35
radio input "true"
click at [689, 684] on input "radio" at bounding box center [686, 689] width 11 height 11
radio input "true"
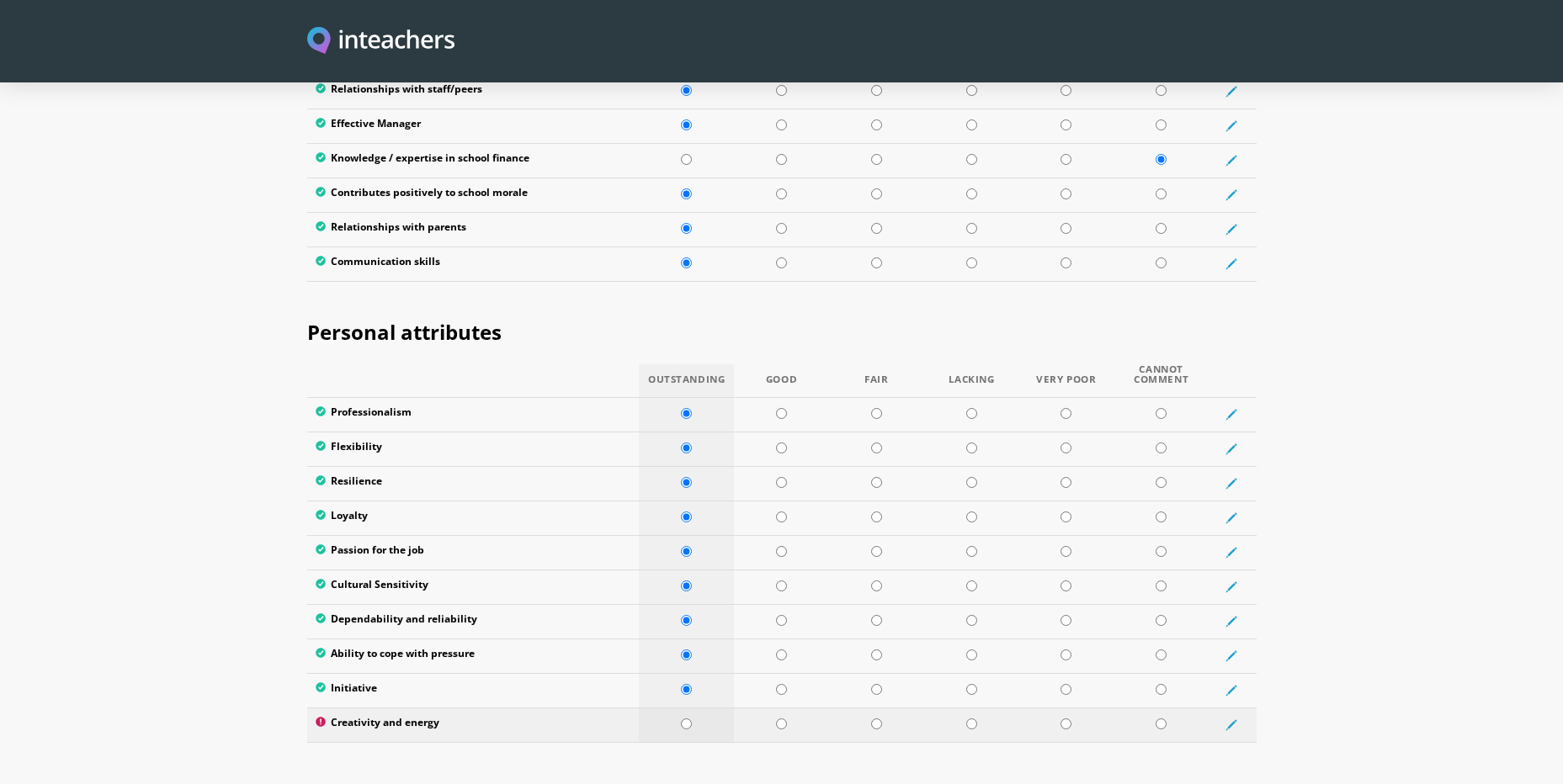
click at [685, 719] on input "radio" at bounding box center [686, 724] width 11 height 11
radio input "true"
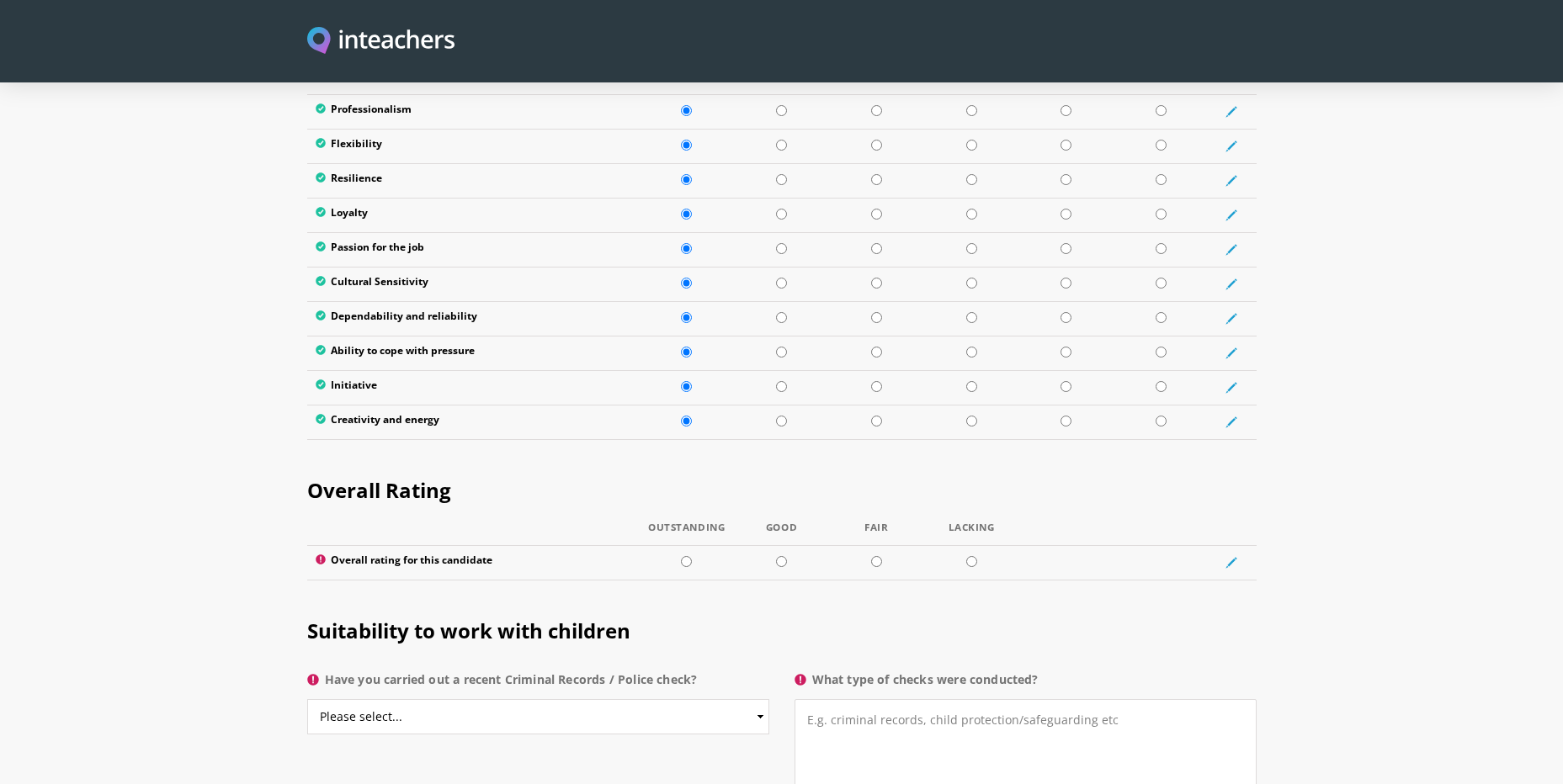
scroll to position [2861, 0]
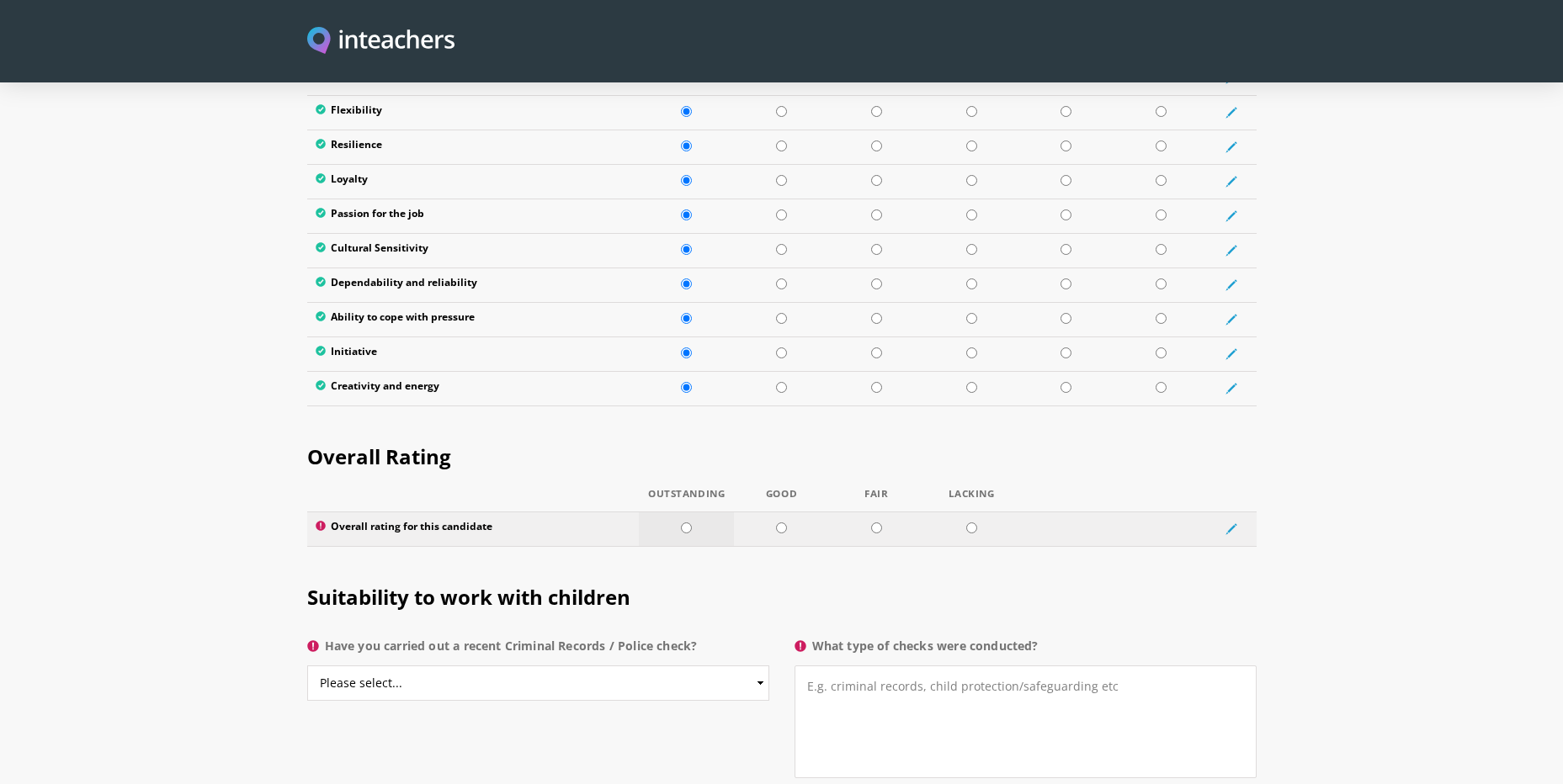
click at [687, 523] on input "radio" at bounding box center [686, 528] width 11 height 11
radio input "true"
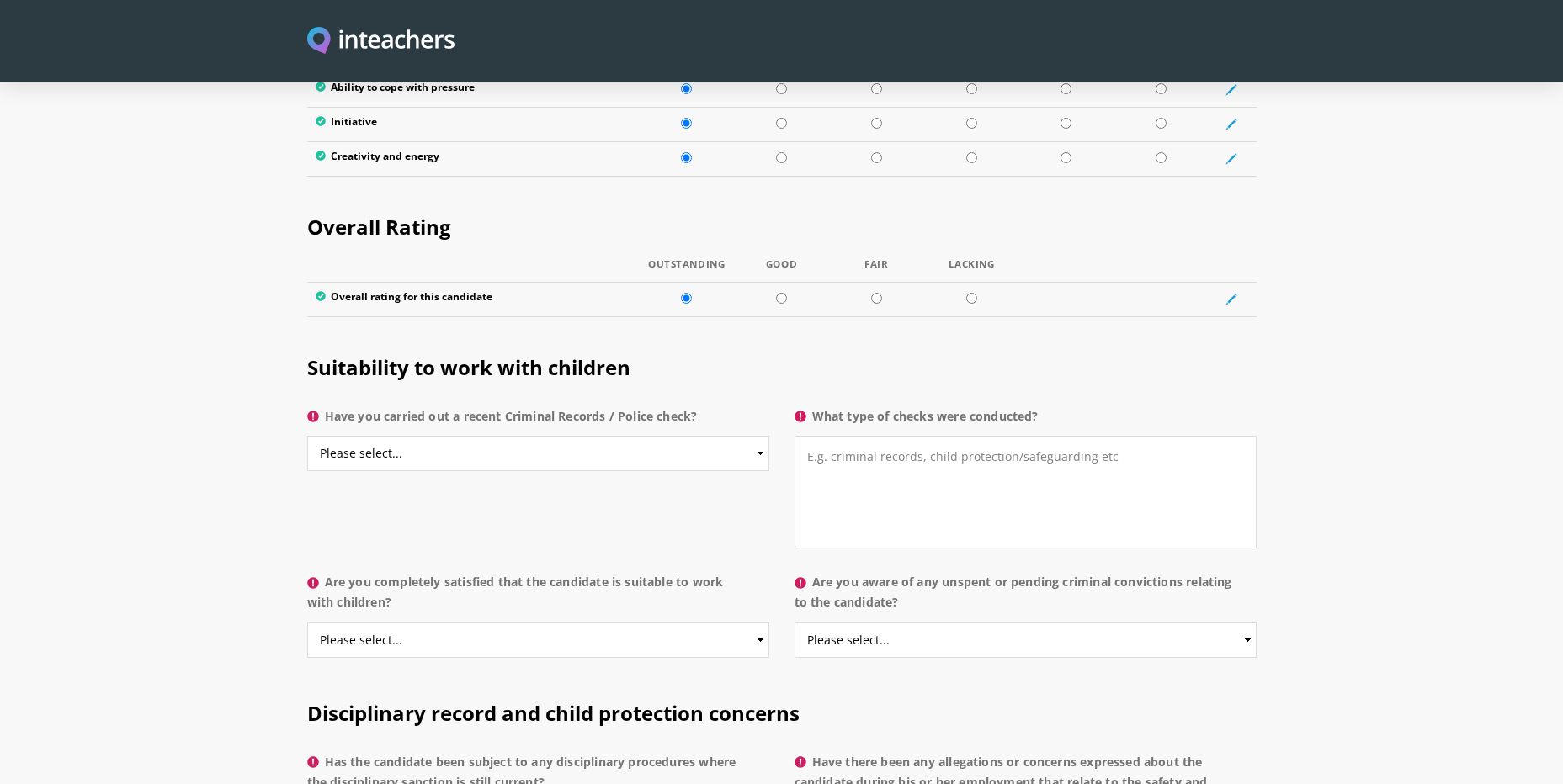
scroll to position [3114, 0]
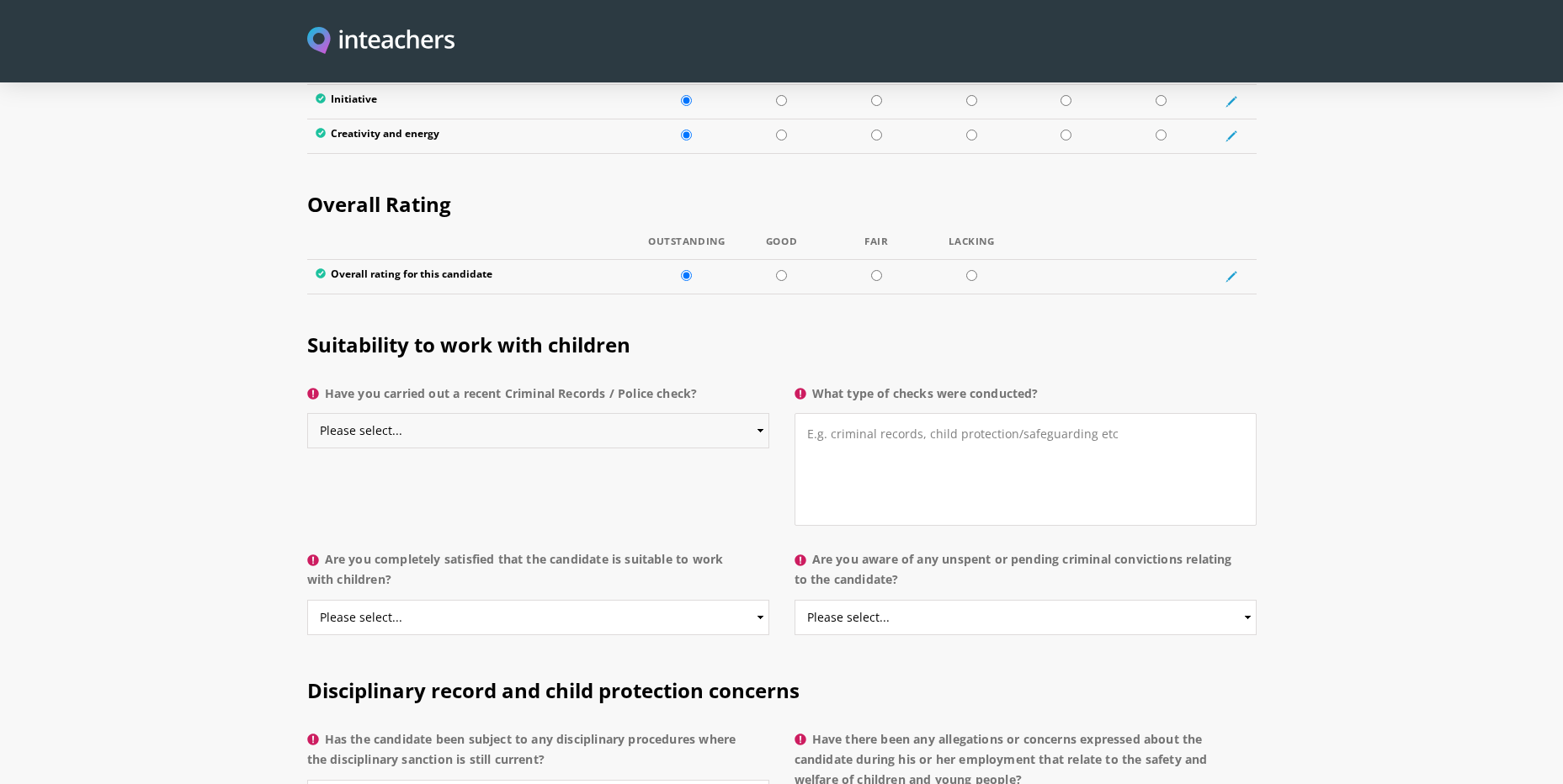
click at [468, 413] on select "Please select... Yes No Do not know" at bounding box center [538, 430] width 462 height 35
select select "No"
click at [307, 413] on select "Please select... Yes No Do not know" at bounding box center [538, 430] width 462 height 35
click at [846, 413] on textarea "What type of checks were conducted?" at bounding box center [1025, 469] width 462 height 113
type textarea "N/A"
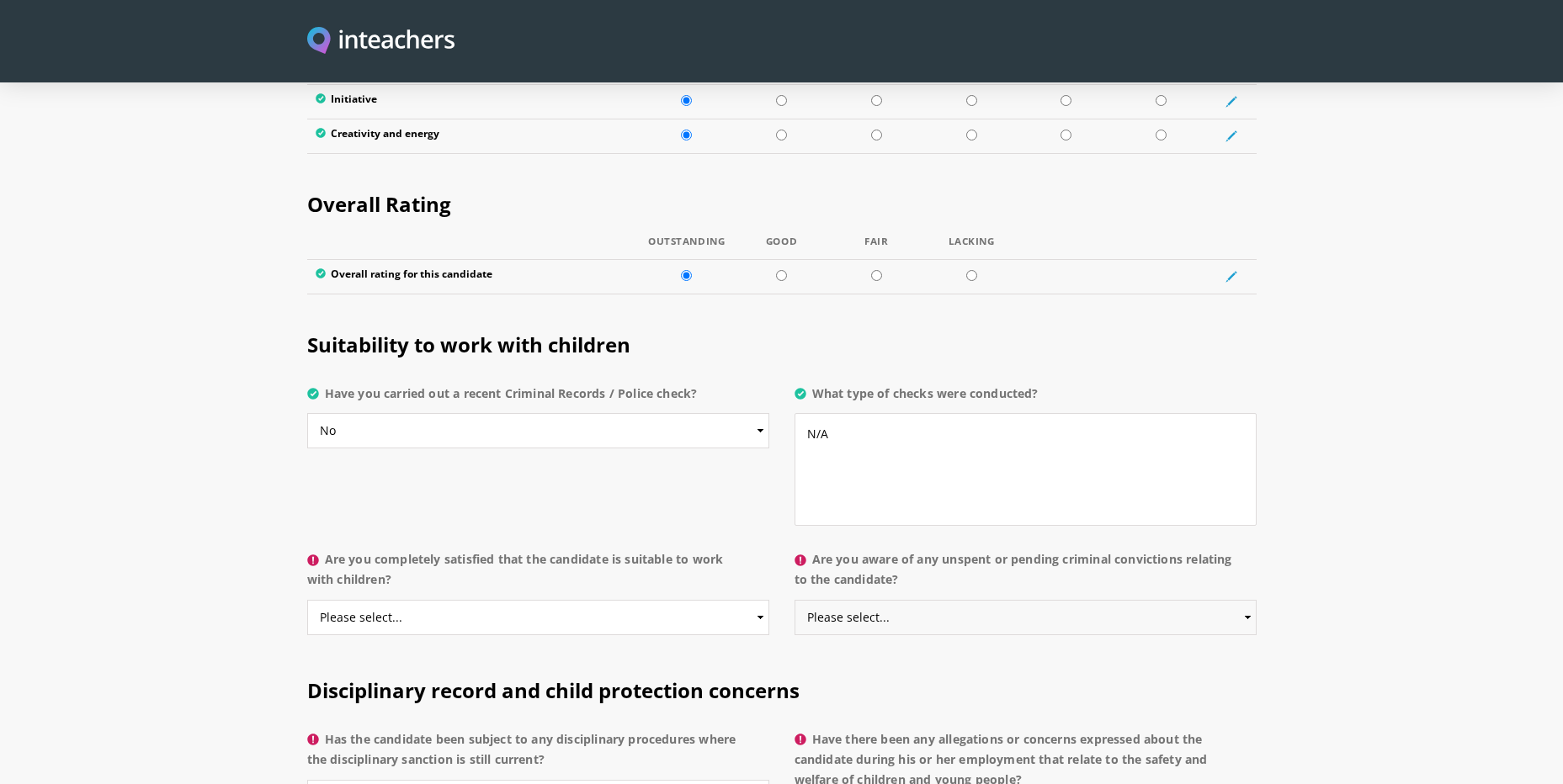
click at [976, 600] on select "Please select... Yes No Do not know" at bounding box center [1025, 618] width 462 height 35
select select "No"
click at [795, 600] on select "Please select... Yes No Do not know" at bounding box center [1025, 618] width 462 height 35
click at [358, 600] on select "Please select... Yes No Do not know" at bounding box center [538, 618] width 462 height 35
select select "Yes"
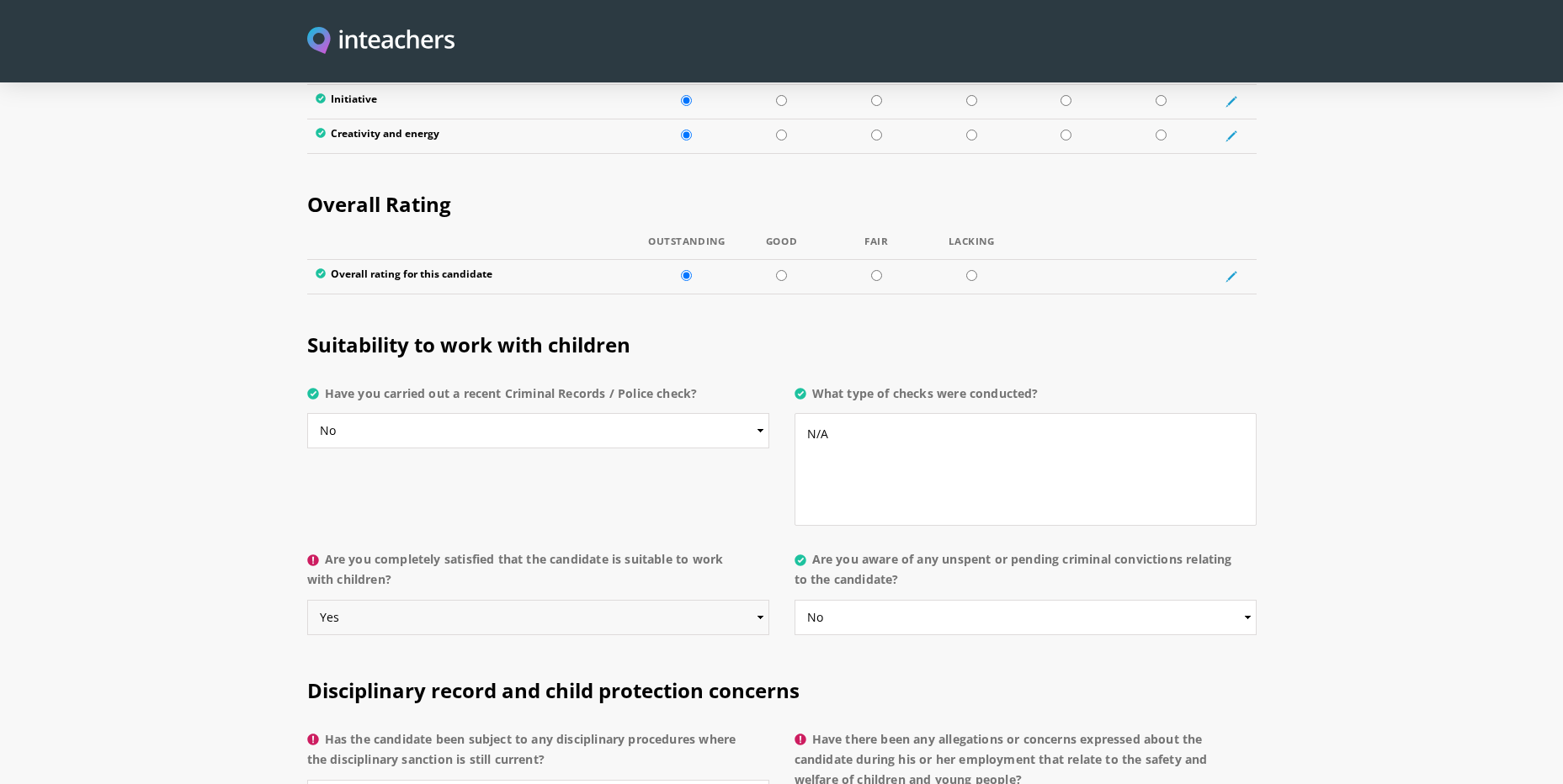
click at [307, 600] on select "Please select... Yes No Do not know" at bounding box center [538, 618] width 462 height 35
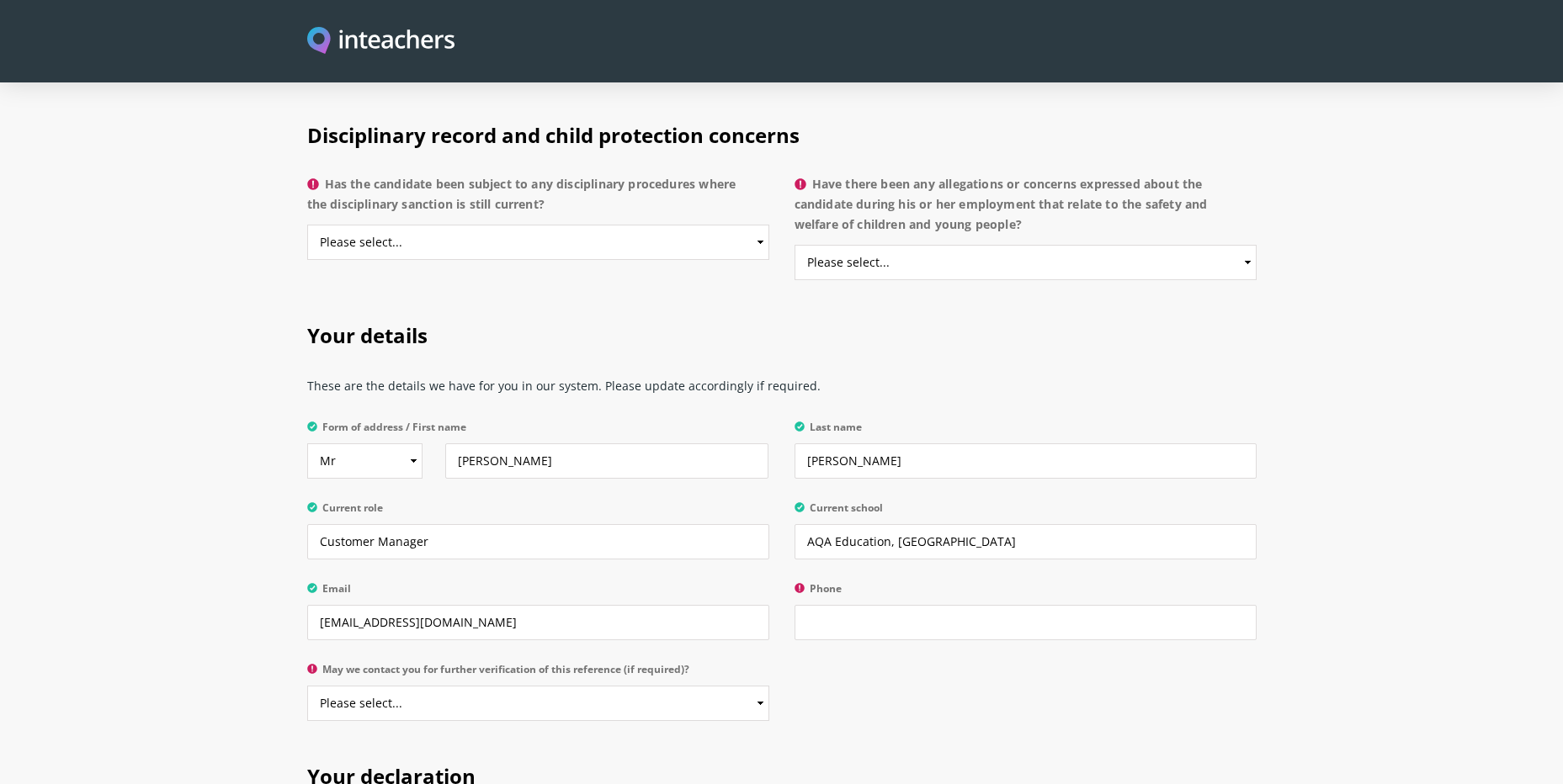
scroll to position [3618, 0]
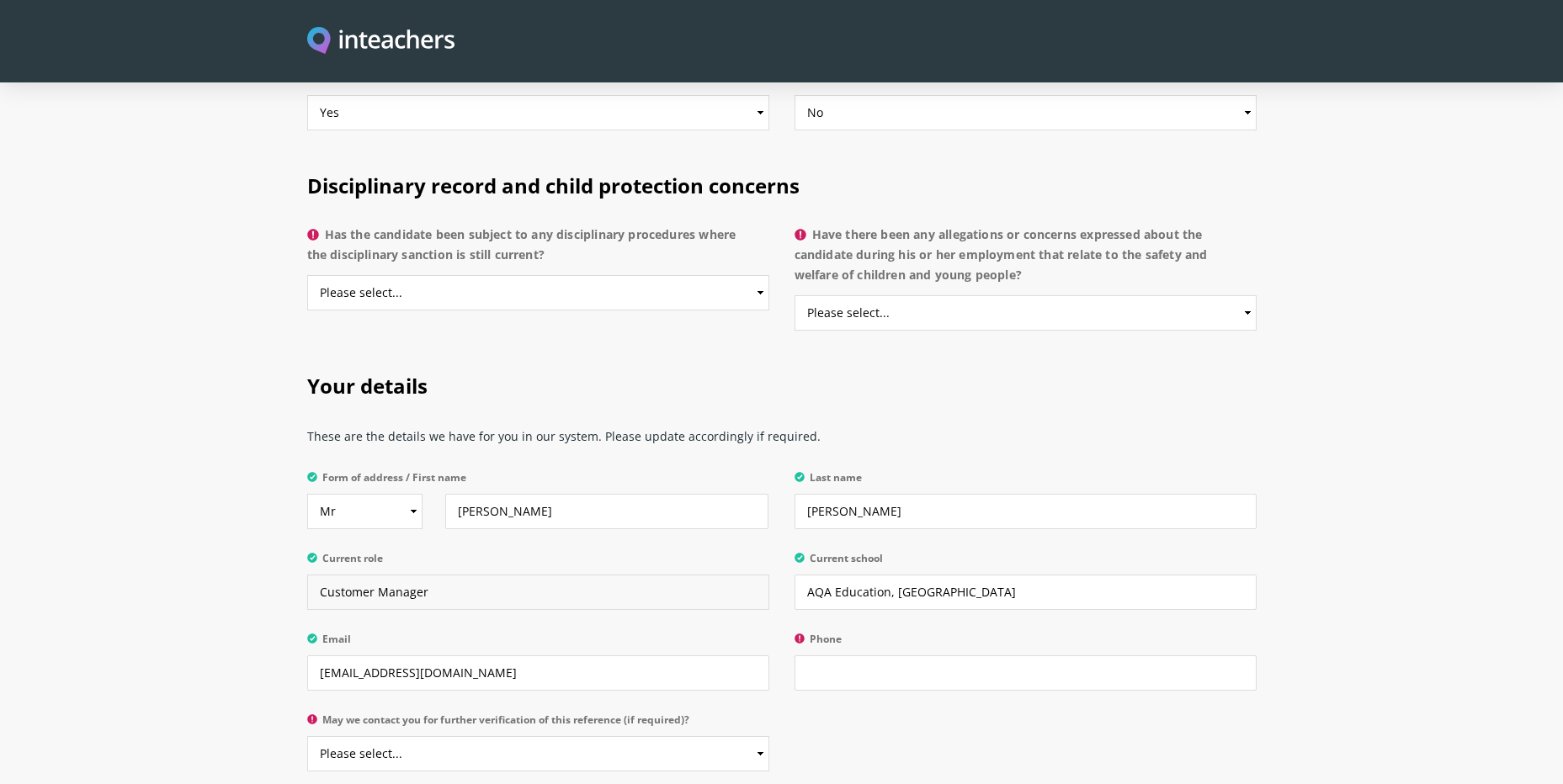
click at [375, 575] on input "Customer Manager" at bounding box center [538, 593] width 462 height 35
type input "Customer Service Delivery Manager"
drag, startPoint x: 920, startPoint y: 632, endPoint x: 929, endPoint y: 634, distance: 9.2
click at [925, 656] on input "Phone" at bounding box center [1025, 673] width 462 height 35
type input "07738822789"
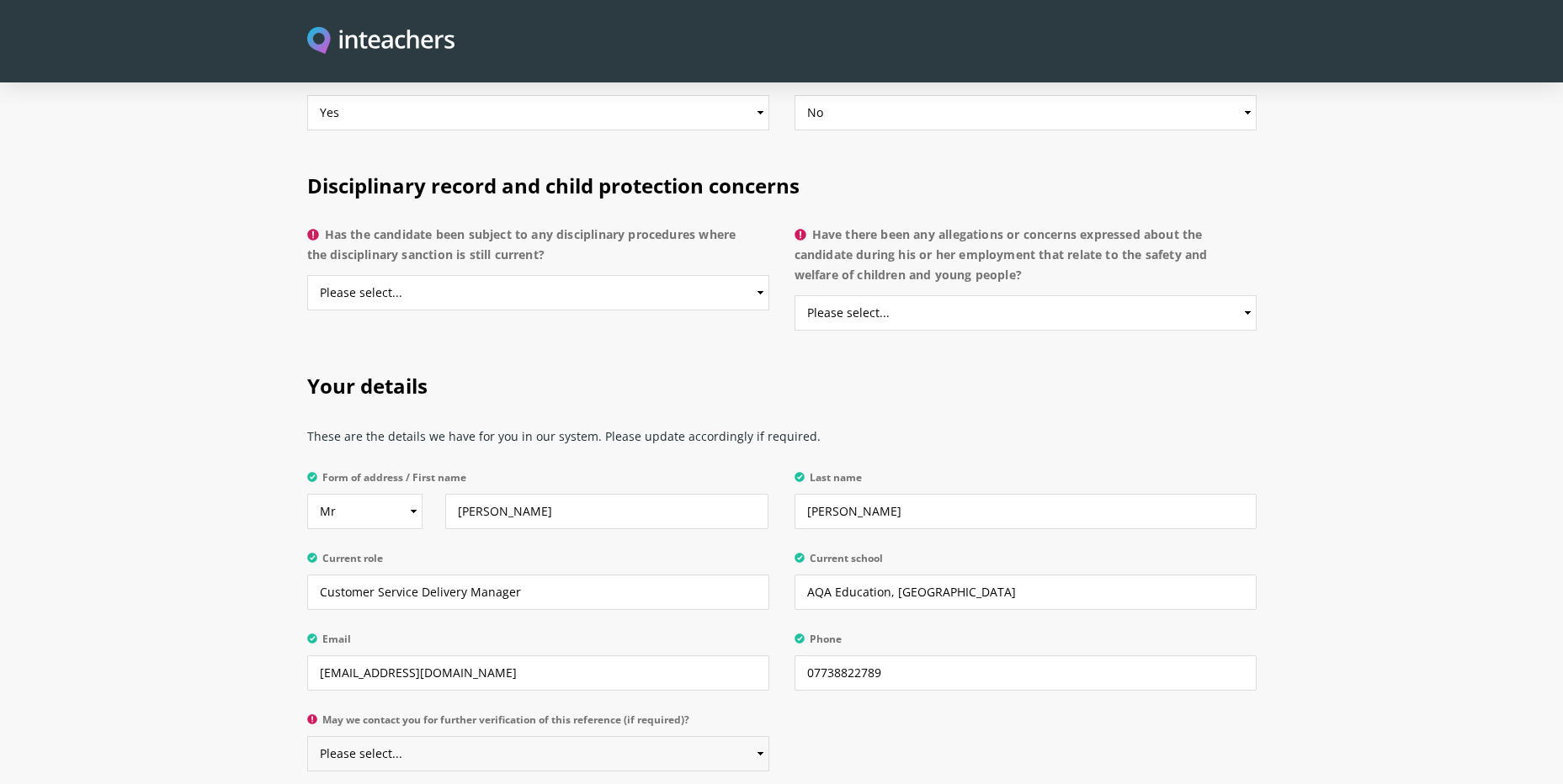
click at [634, 736] on select "Please select... Yes No" at bounding box center [538, 754] width 462 height 35
select select "Yes"
click at [307, 736] on select "Please select... Yes No" at bounding box center [538, 754] width 462 height 35
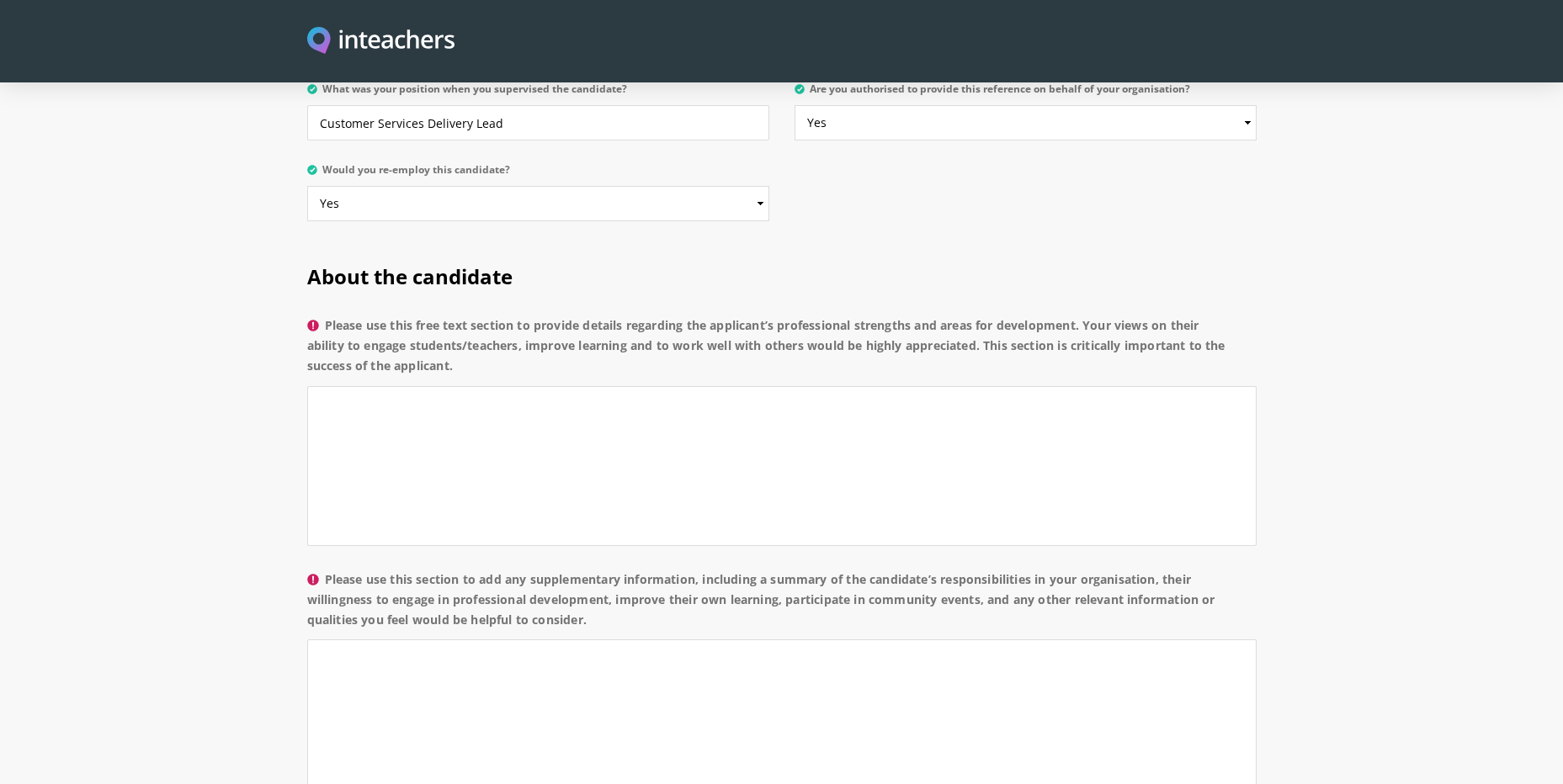
scroll to position [841, 0]
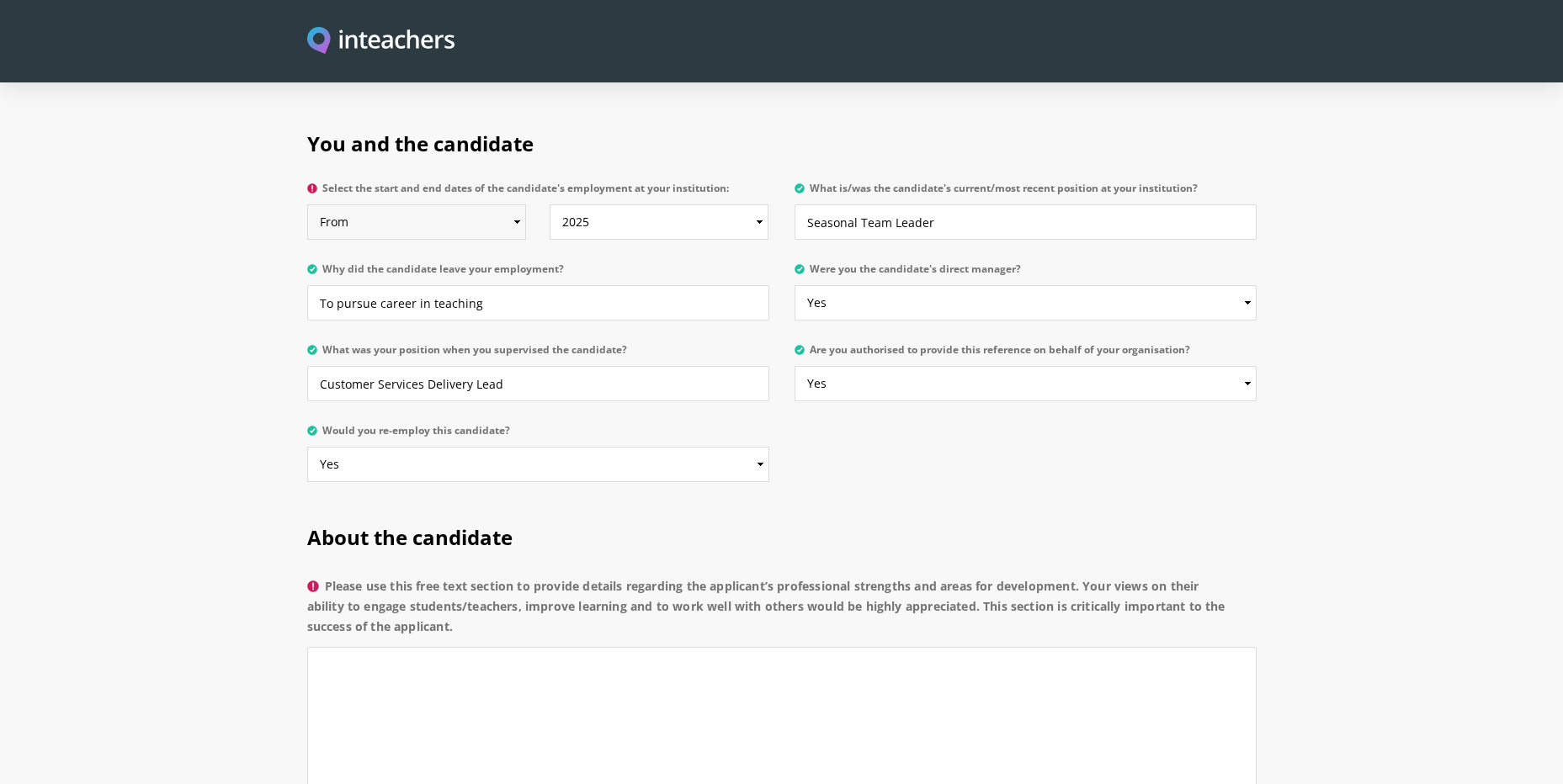
click at [399, 204] on select "From 2025 2024 2023 2022 2021 2020 2019 2018 2017 2016 2015 2014 2013 2012 2011…" at bounding box center [417, 222] width 220 height 35
click at [1129, 402] on div "You and the candidate Select the start and end dates of the candidate's employm…" at bounding box center [782, 301] width 970 height 393
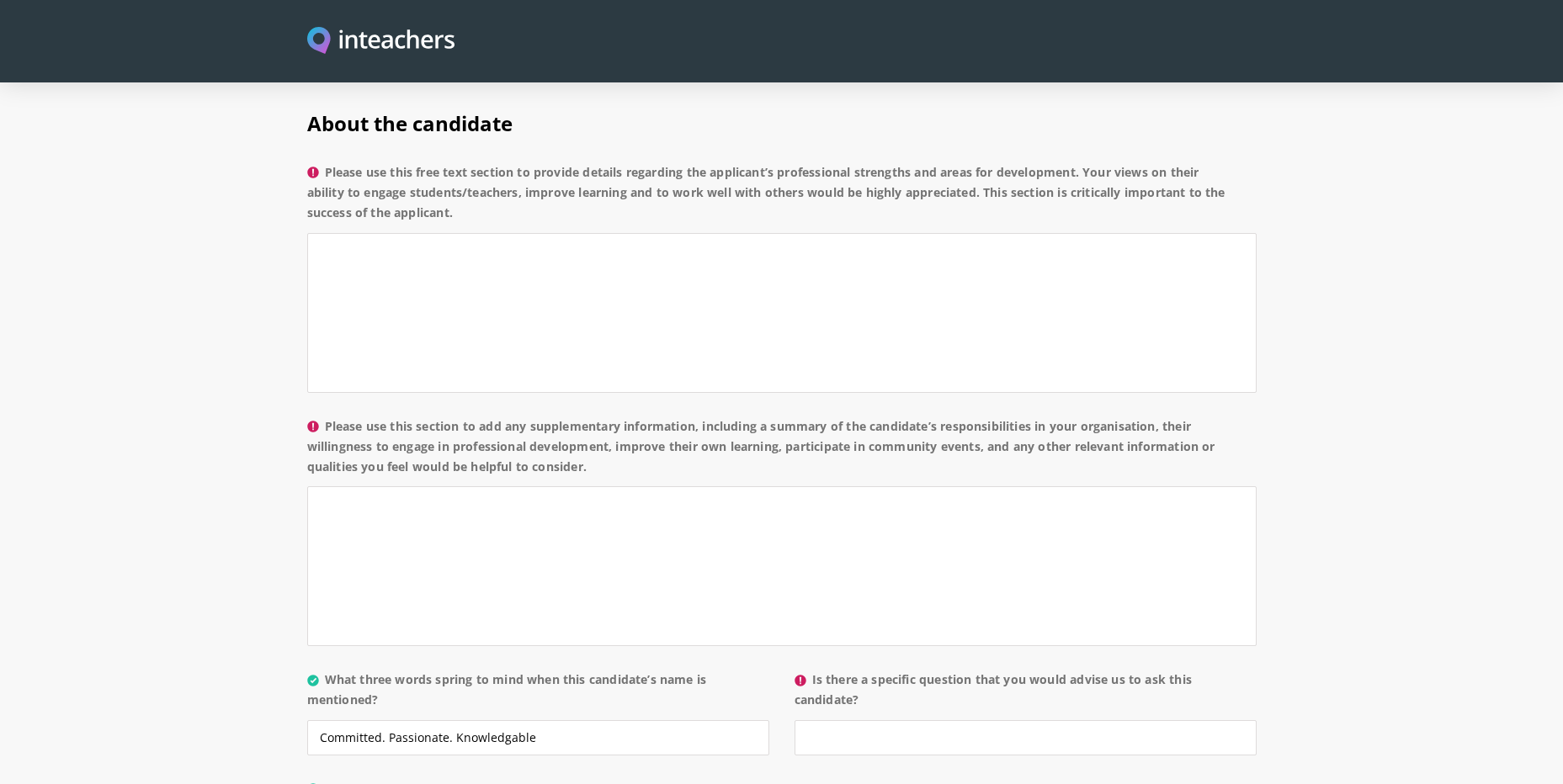
scroll to position [1430, 0]
